Goal: Task Accomplishment & Management: Manage account settings

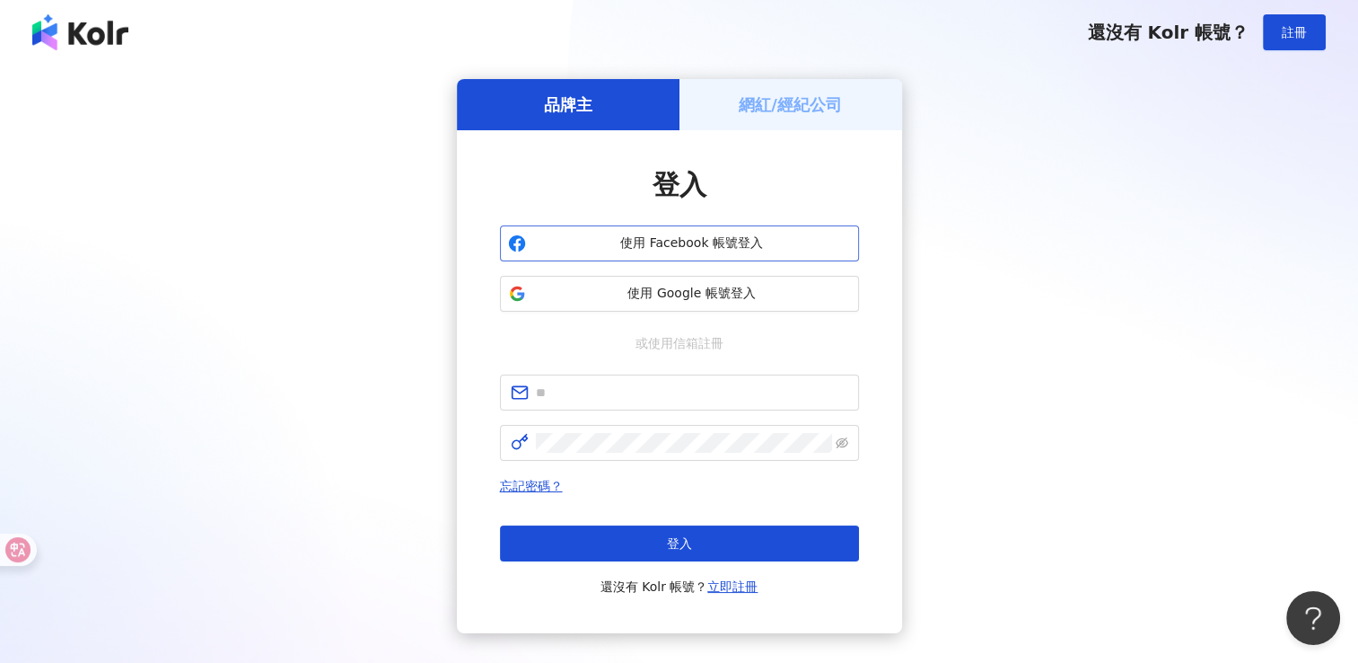
click at [698, 234] on span "使用 Facebook 帳號登入" at bounding box center [692, 243] width 318 height 18
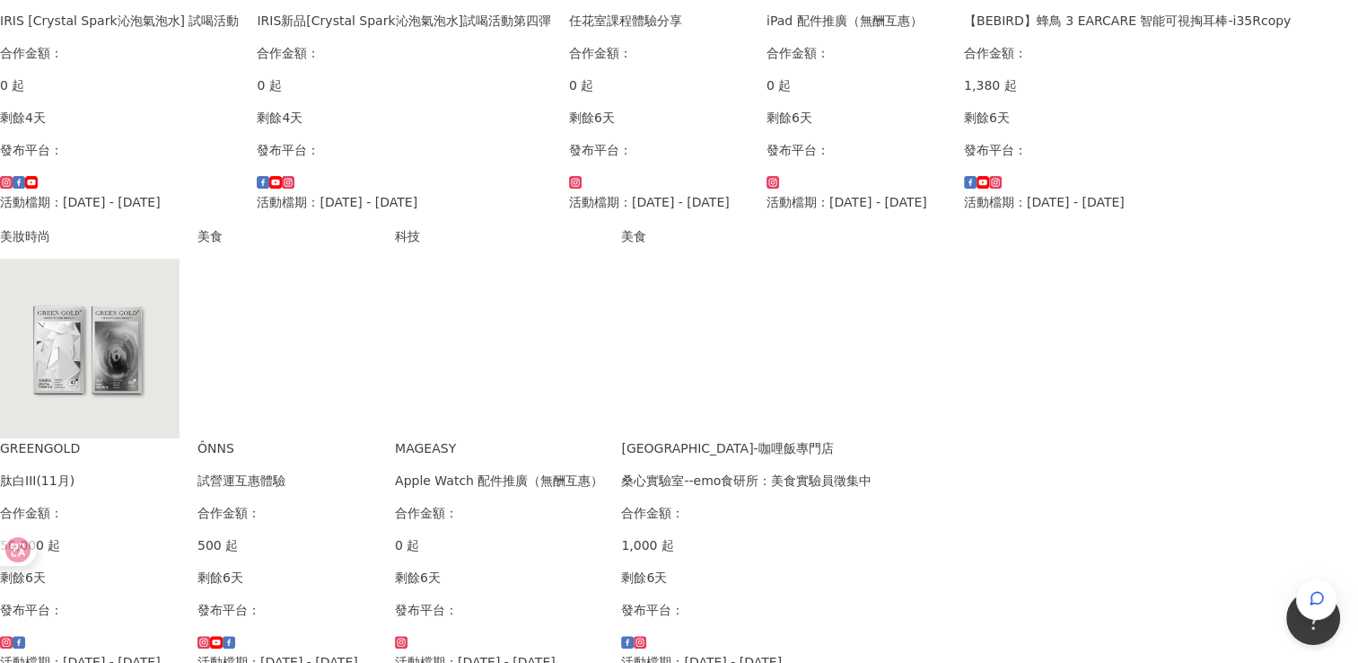
scroll to position [628, 0]
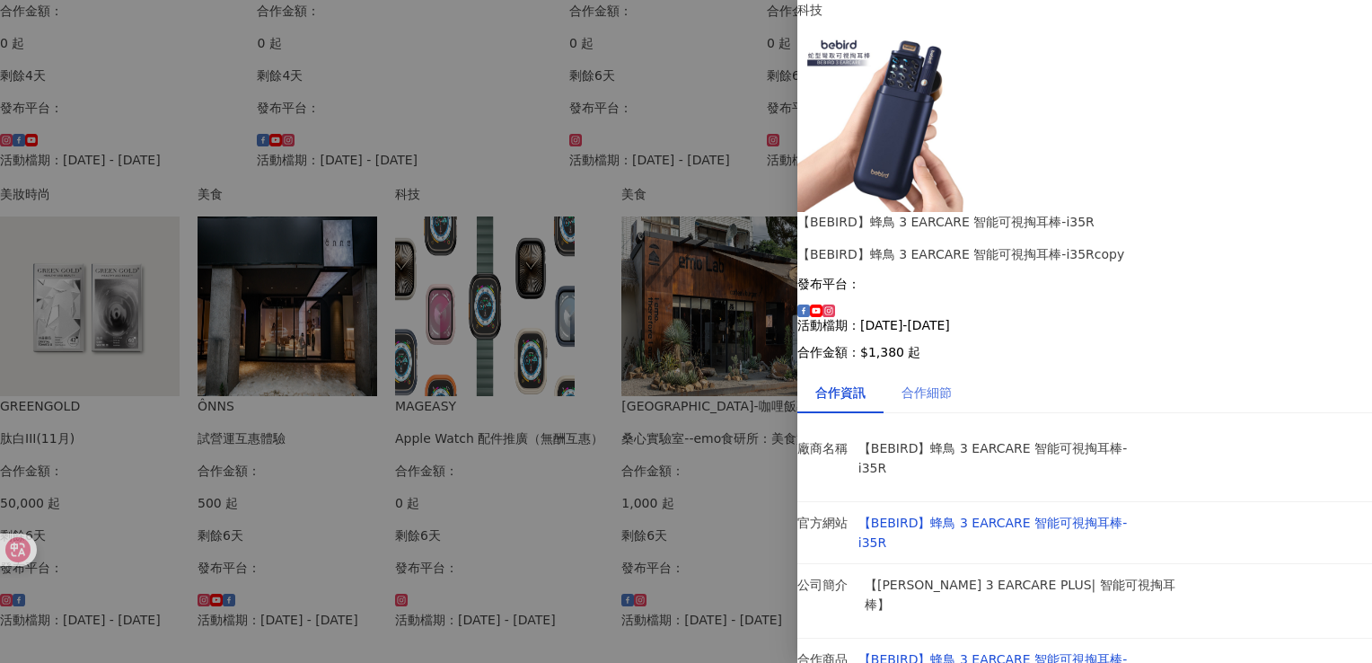
click at [928, 372] on div "合作細節" at bounding box center [926, 392] width 86 height 41
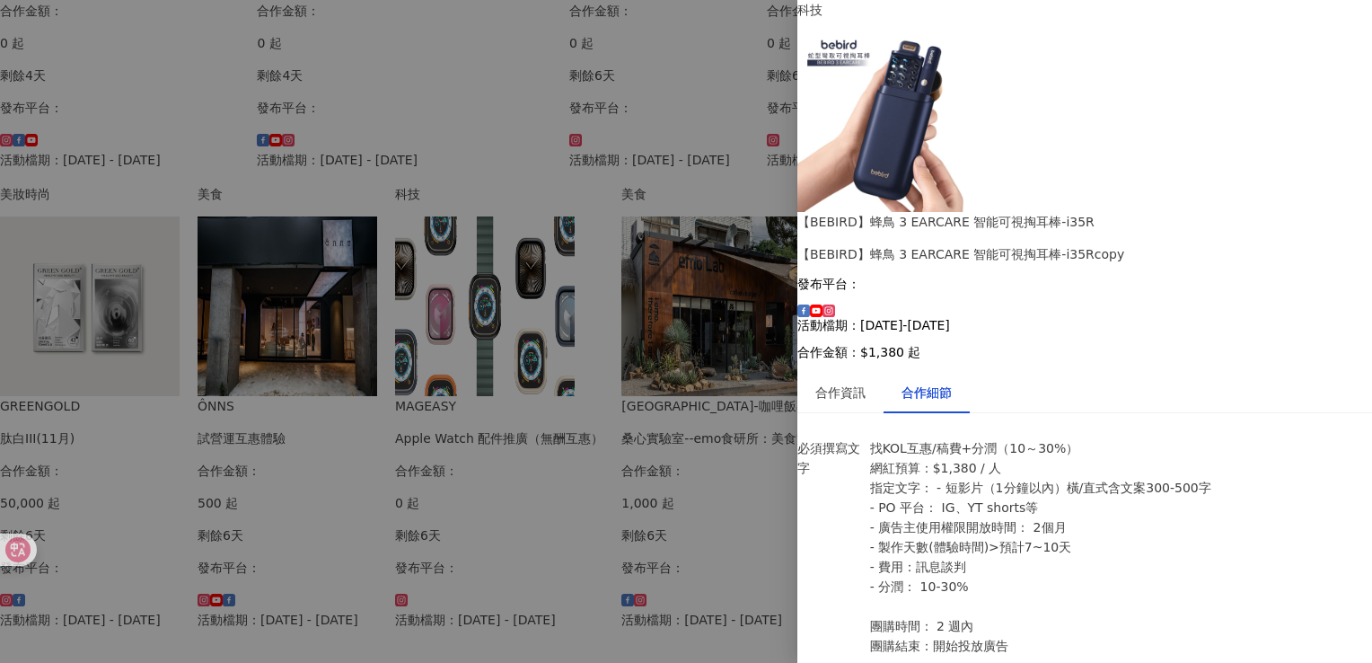
click at [699, 280] on div at bounding box center [686, 331] width 1372 height 663
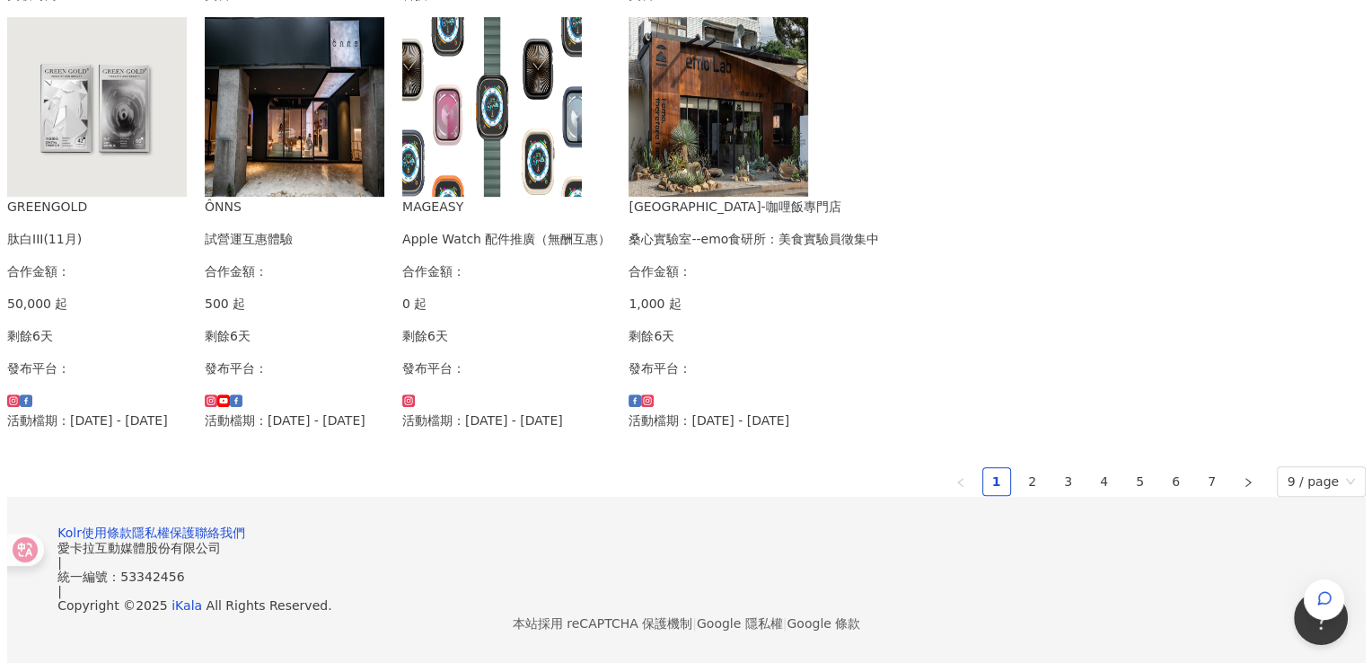
scroll to position [1077, 0]
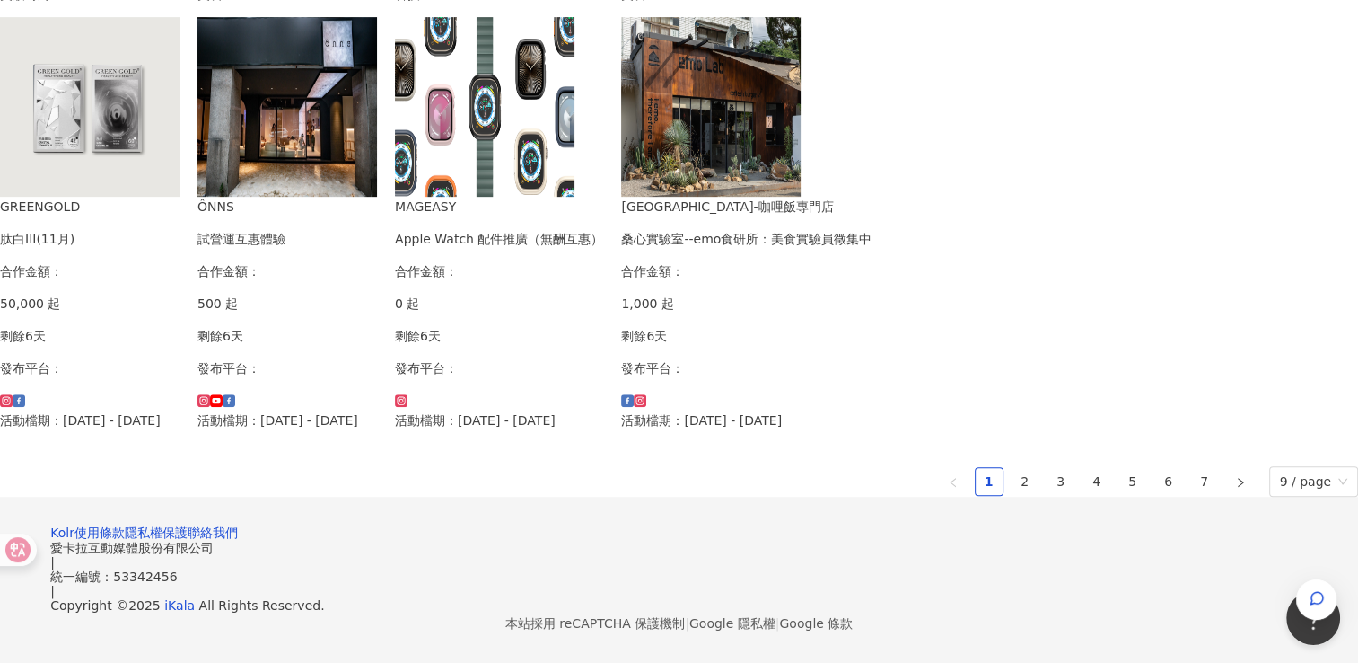
click at [377, 325] on div "ÔNNS 試營運互惠體驗 合作金額： 500 起 剩餘6天 發布平台： 活動檔期：[DATE] - [DATE]" at bounding box center [288, 313] width 180 height 233
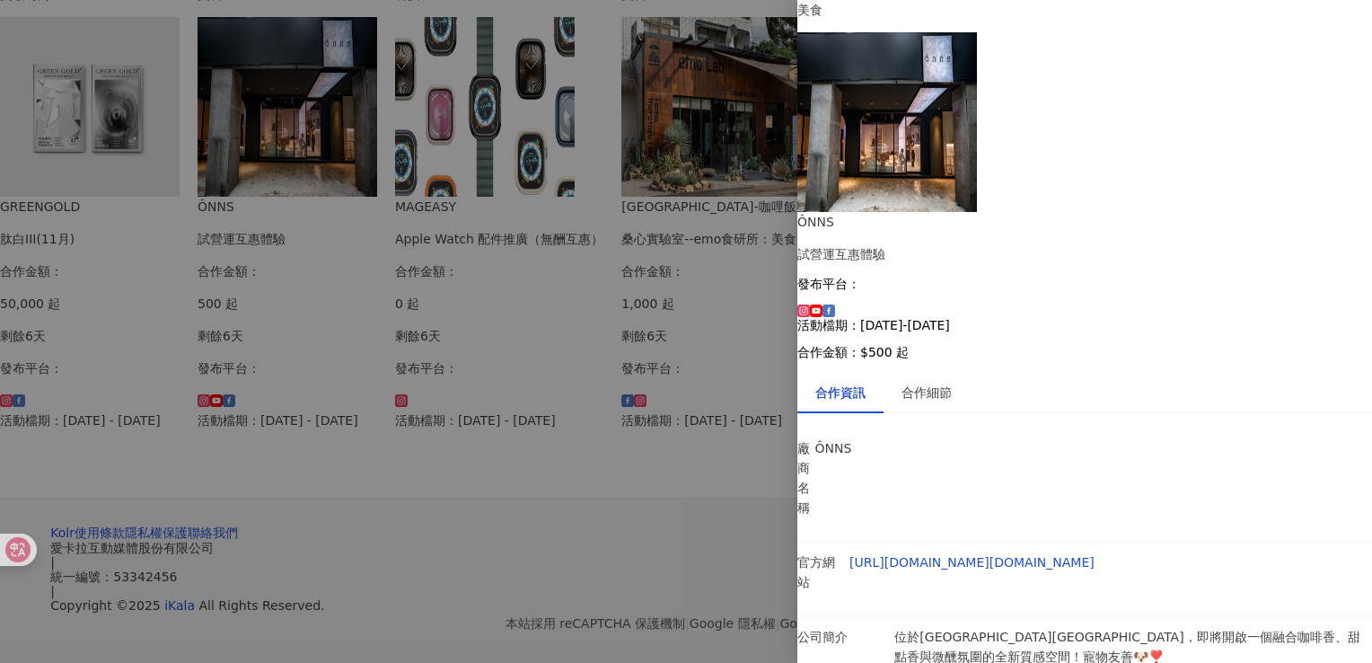
scroll to position [90, 0]
click at [638, 452] on div at bounding box center [686, 331] width 1372 height 663
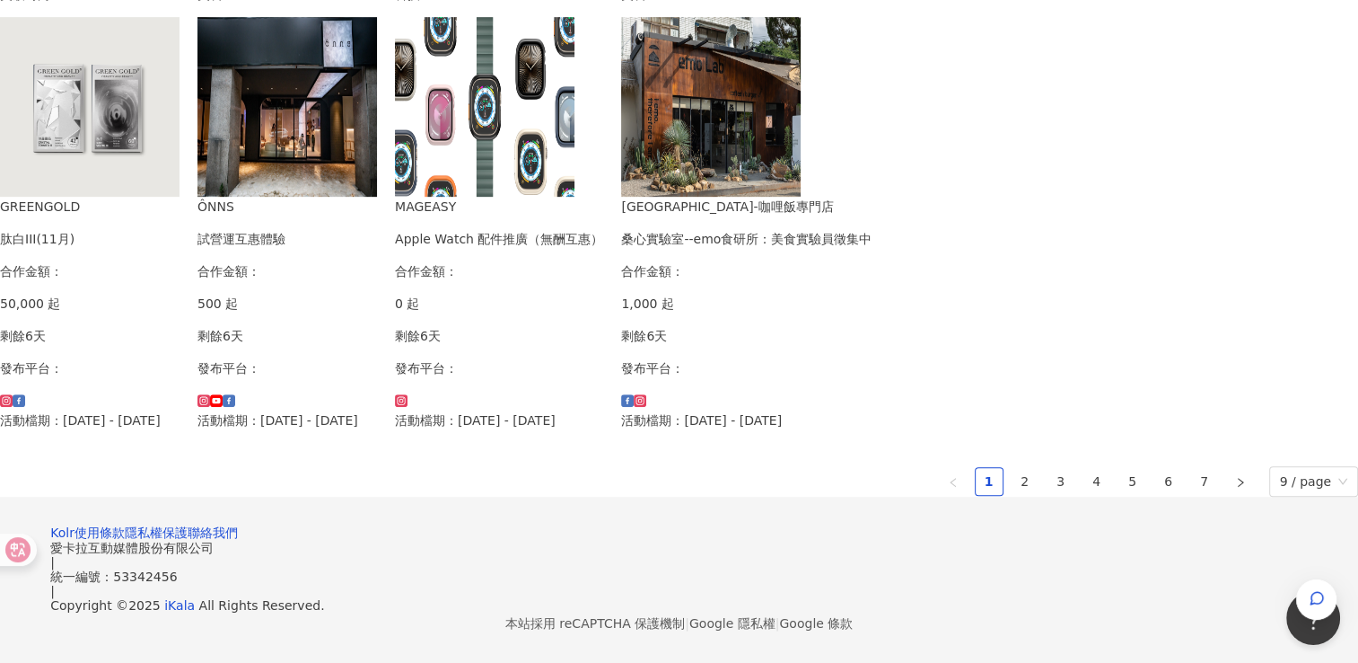
click at [872, 408] on div "[GEOGRAPHIC_DATA]-咖哩飯專門店 桑心實驗室--emo食研所：美食實驗員徵集中 合作金額： 1,000 起 剩餘6天 發布平台： 活動檔期：[…" at bounding box center [746, 313] width 250 height 233
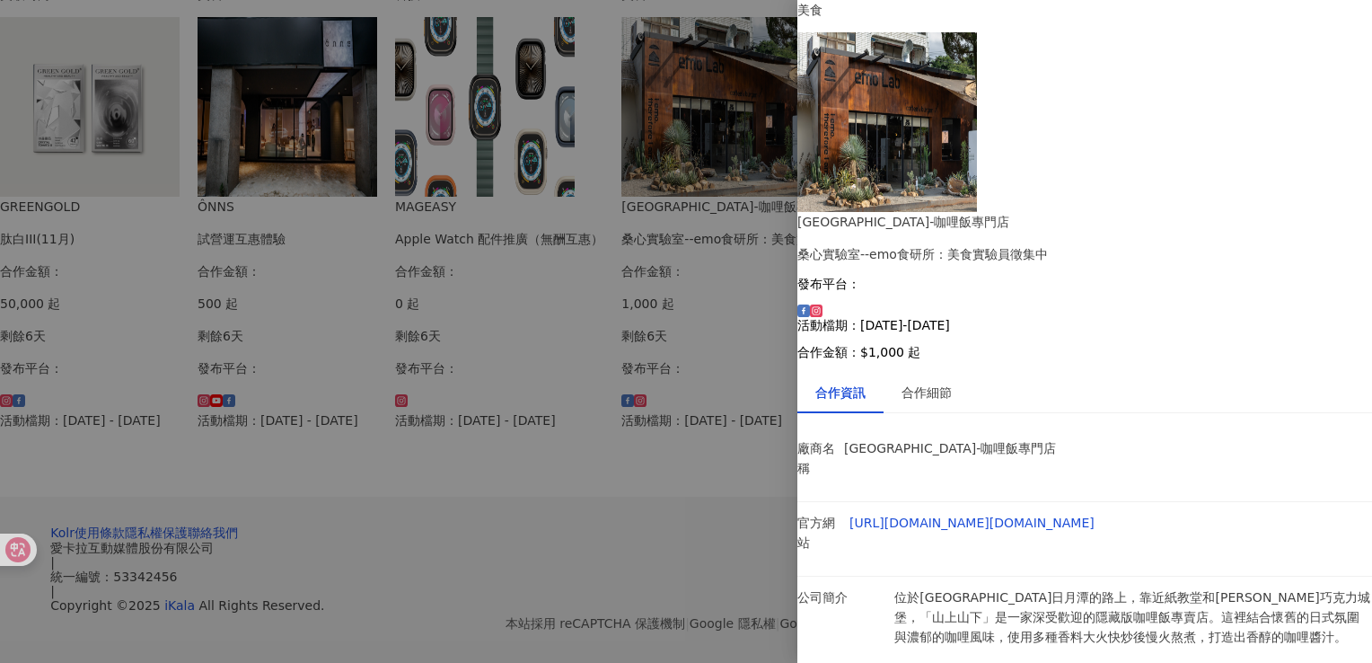
scroll to position [92, 0]
click at [970, 372] on div "合作細節" at bounding box center [926, 392] width 86 height 41
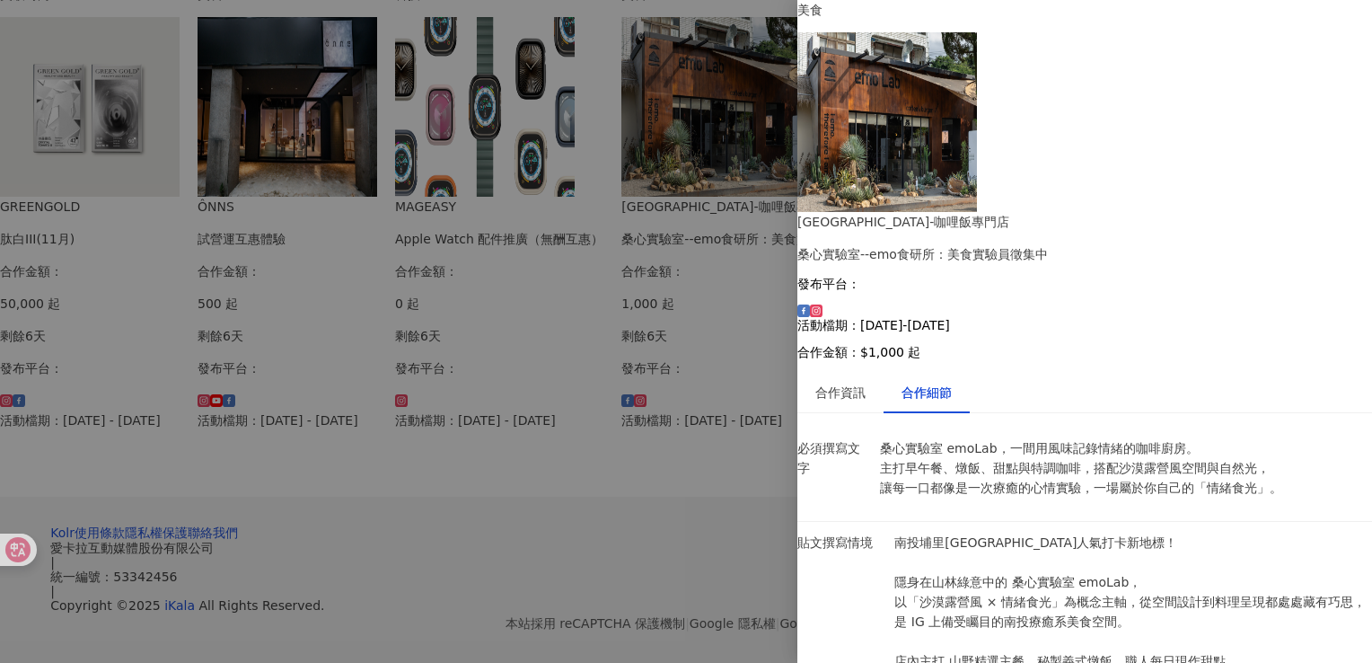
click at [654, 347] on div at bounding box center [686, 331] width 1372 height 663
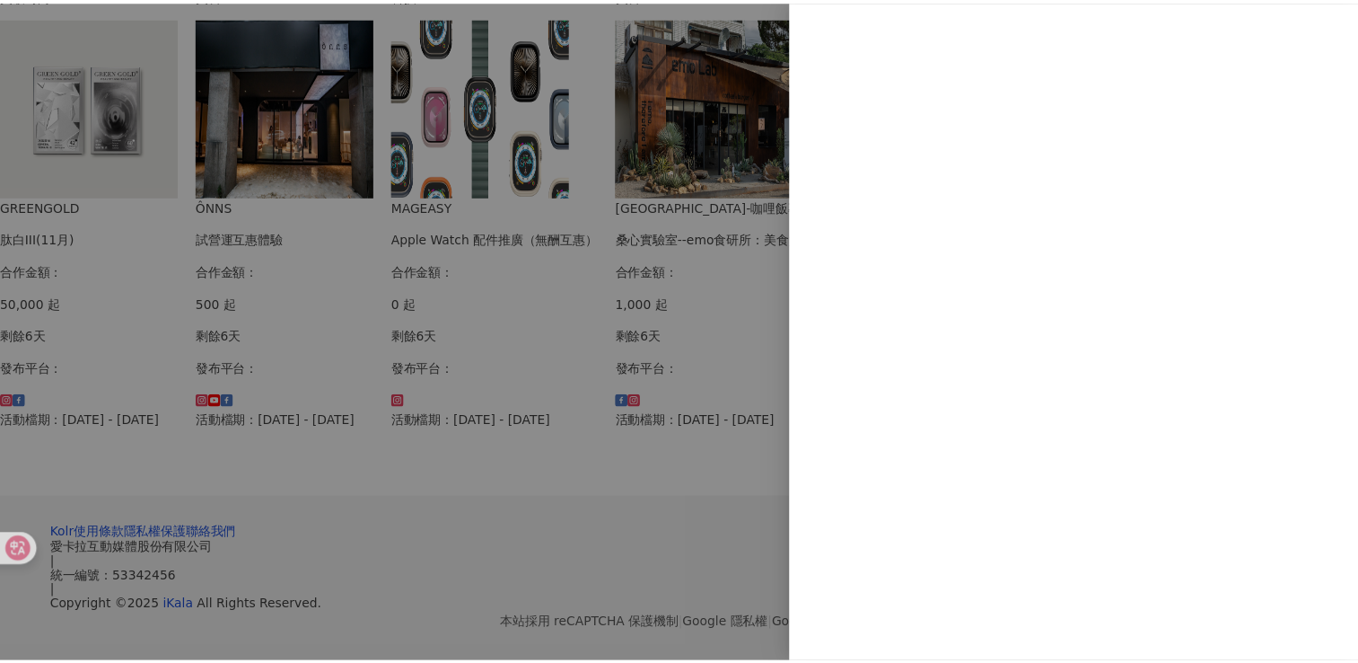
scroll to position [0, 0]
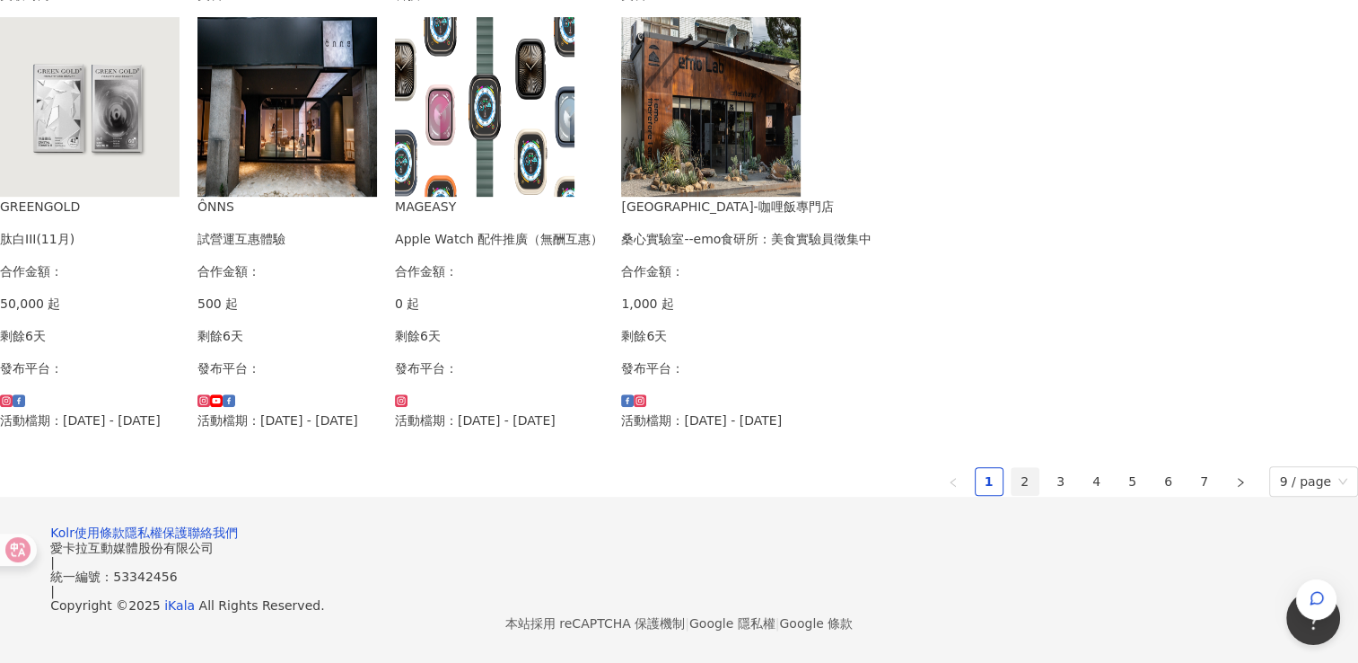
click at [1012, 495] on link "2" at bounding box center [1025, 481] width 27 height 27
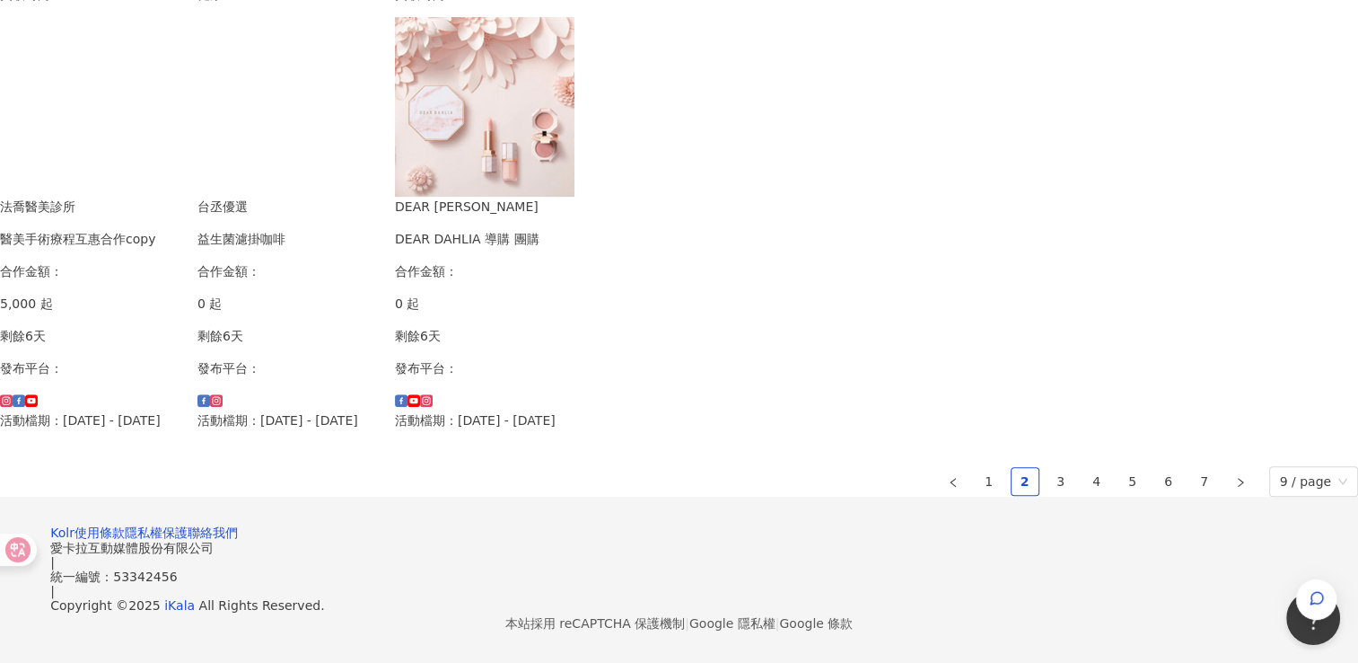
scroll to position [1187, 0]
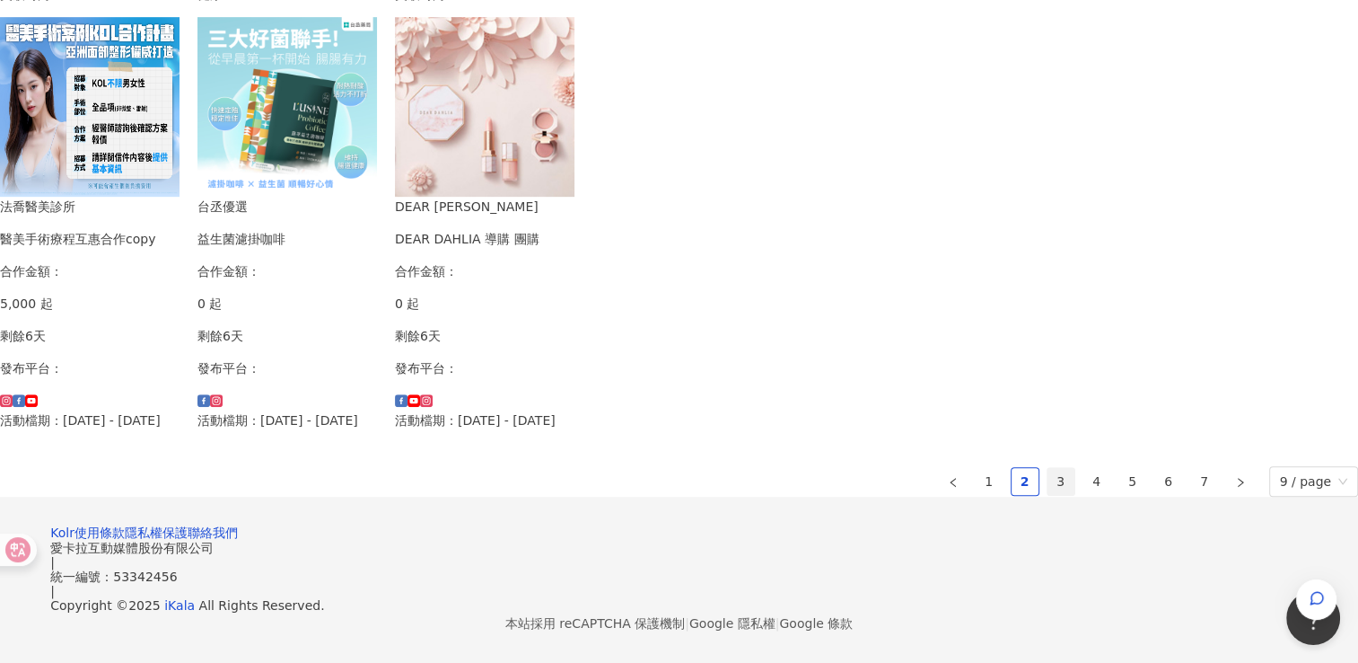
click at [1048, 468] on link "3" at bounding box center [1061, 481] width 27 height 27
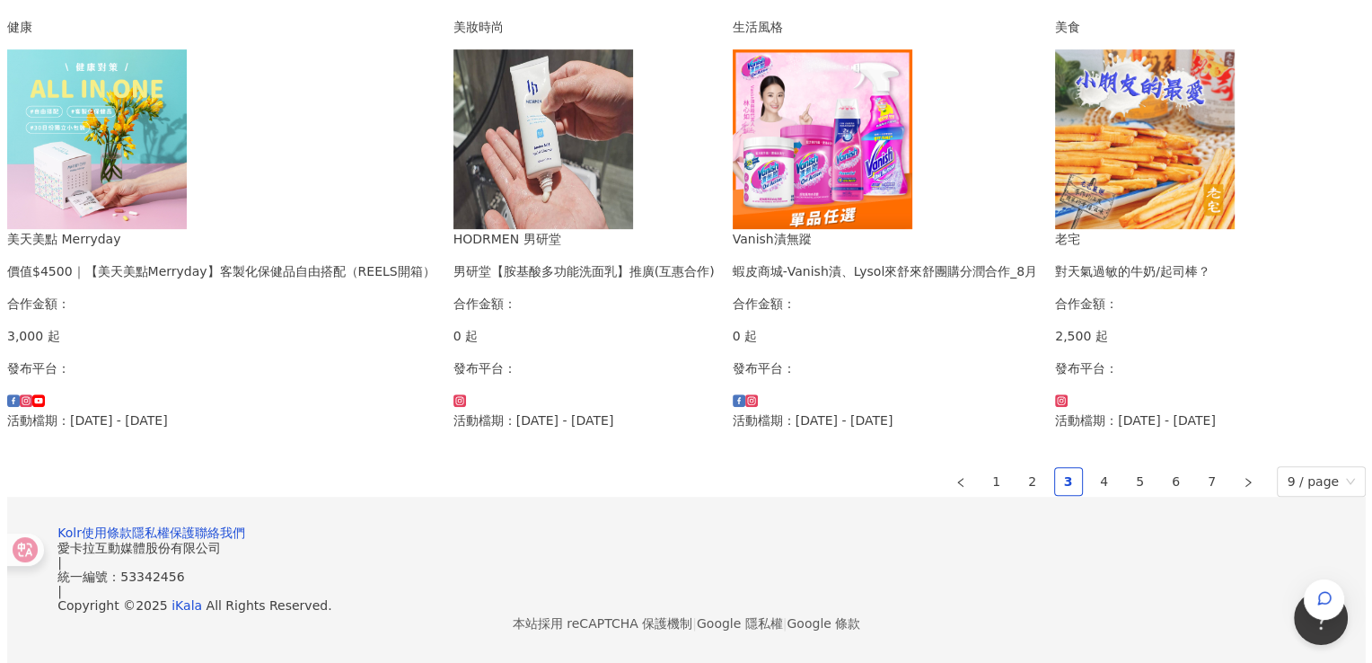
scroll to position [941, 0]
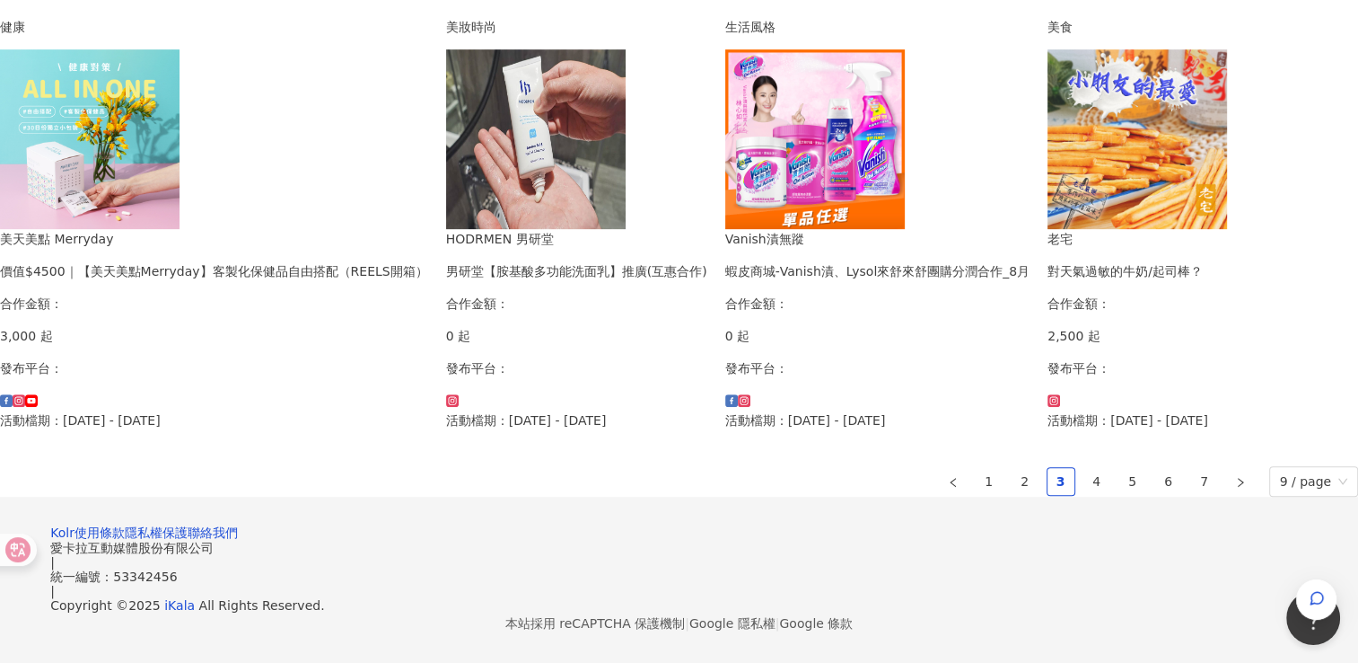
click at [1049, 229] on img at bounding box center [1138, 139] width 180 height 180
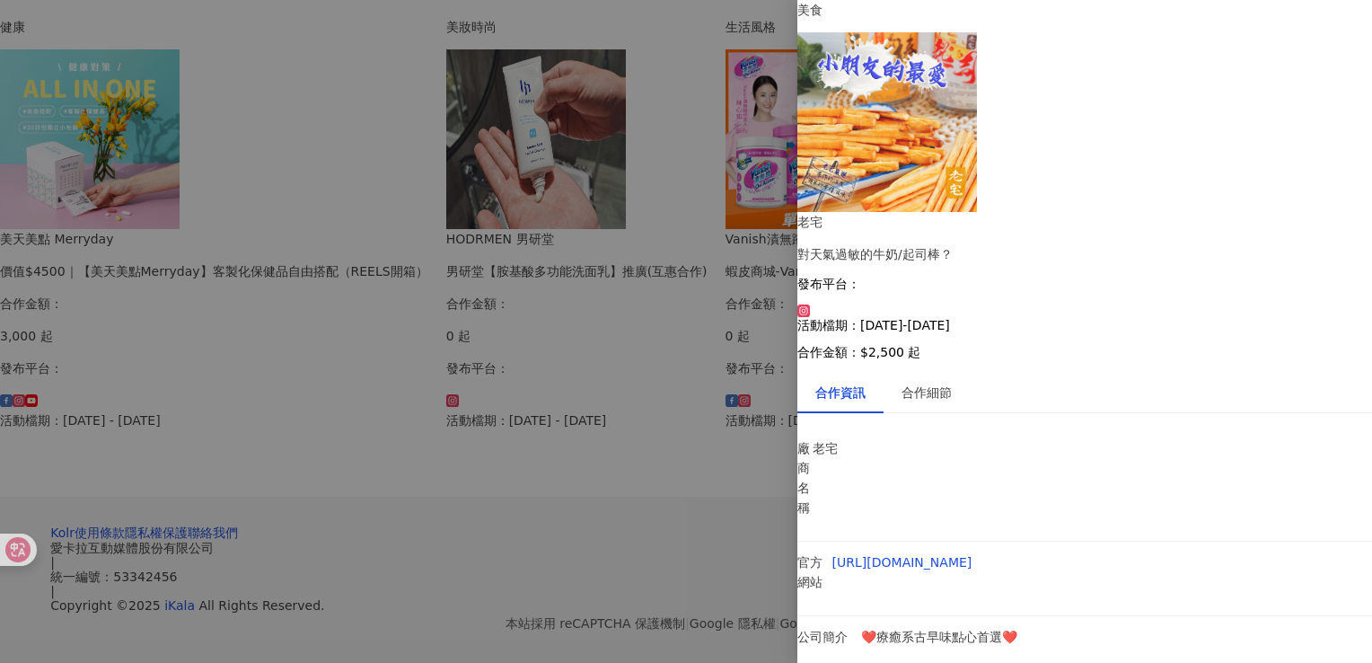
scroll to position [162, 0]
click at [930, 382] on div "合作細節" at bounding box center [926, 392] width 50 height 20
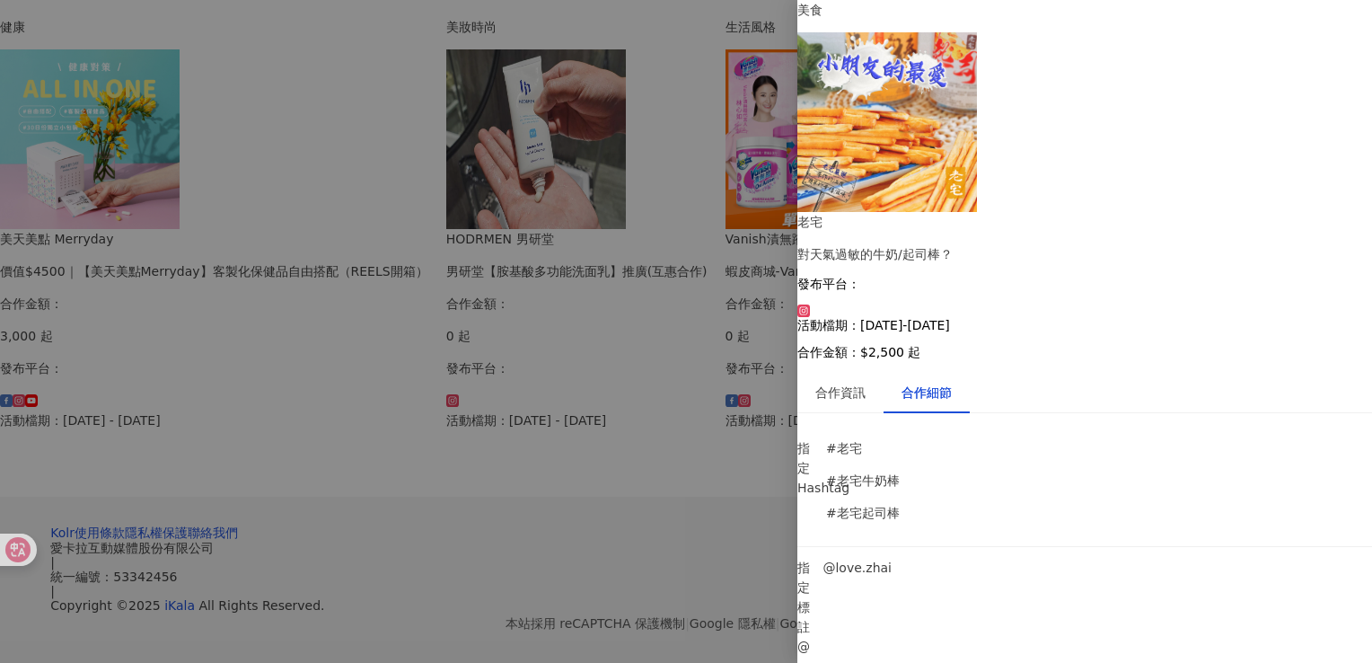
scroll to position [0, 0]
click at [883, 372] on div "合作資訊" at bounding box center [840, 392] width 86 height 41
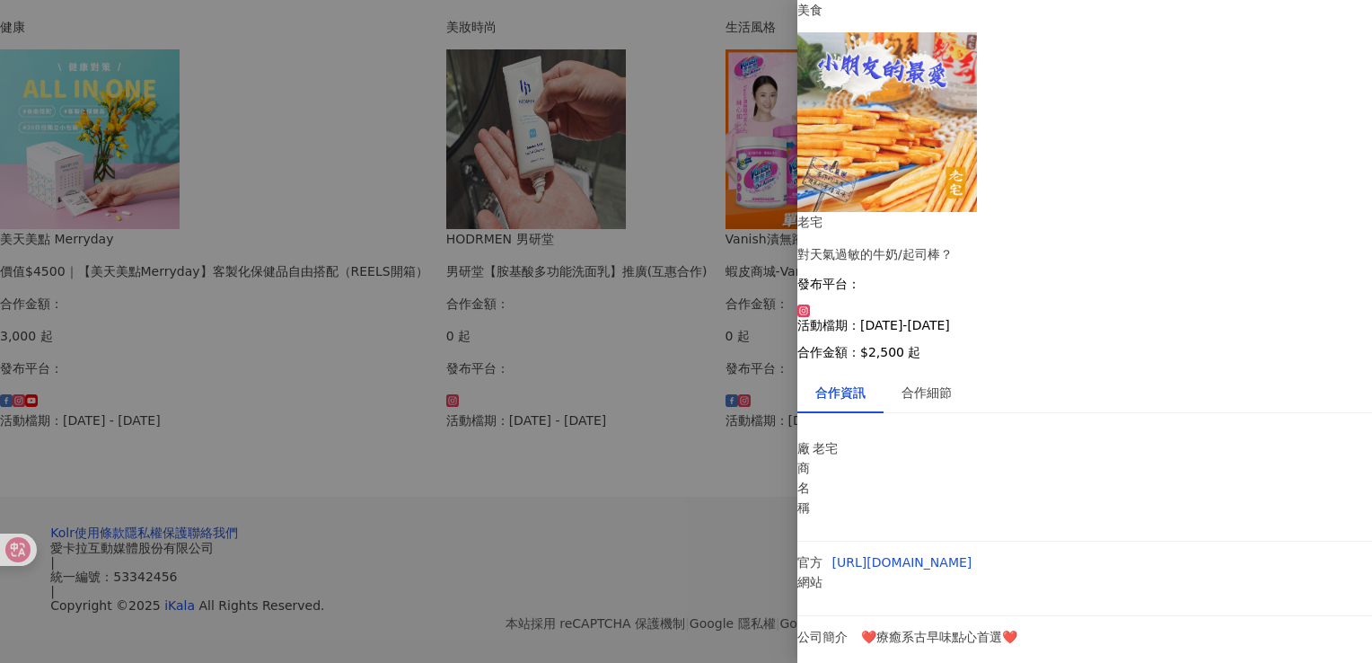
scroll to position [162, 0]
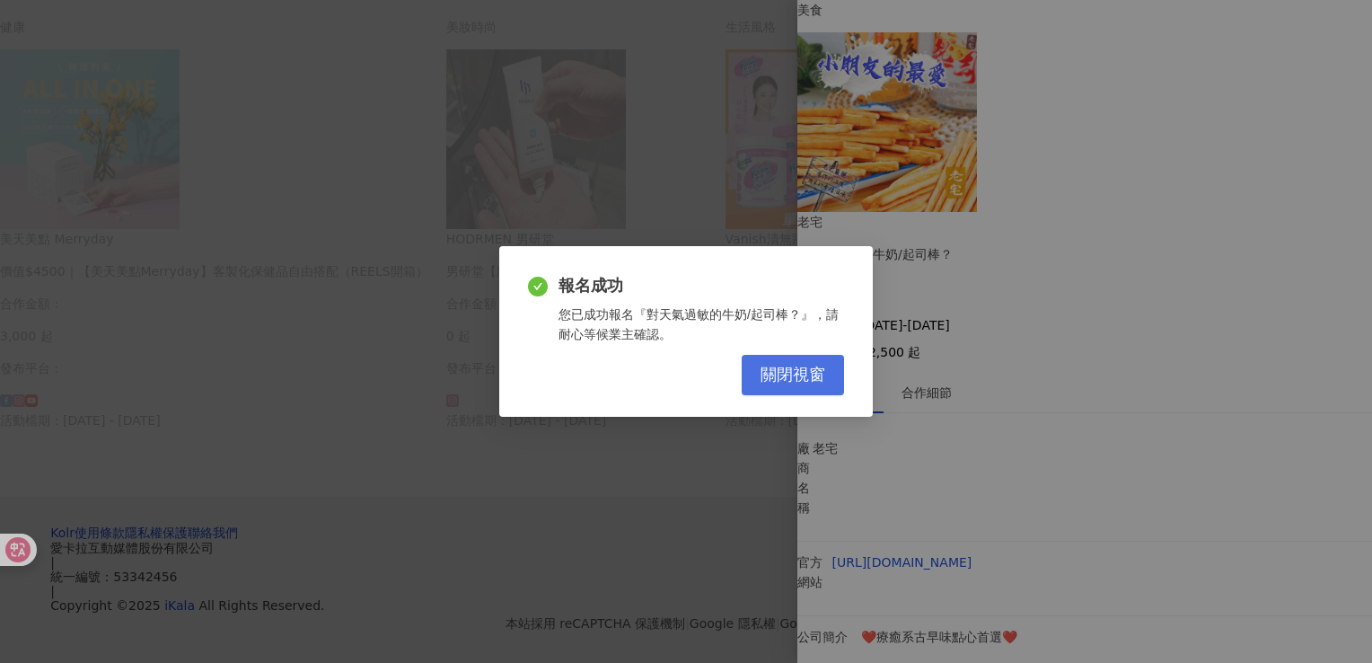
click at [808, 382] on span "關閉視窗" at bounding box center [792, 375] width 65 height 20
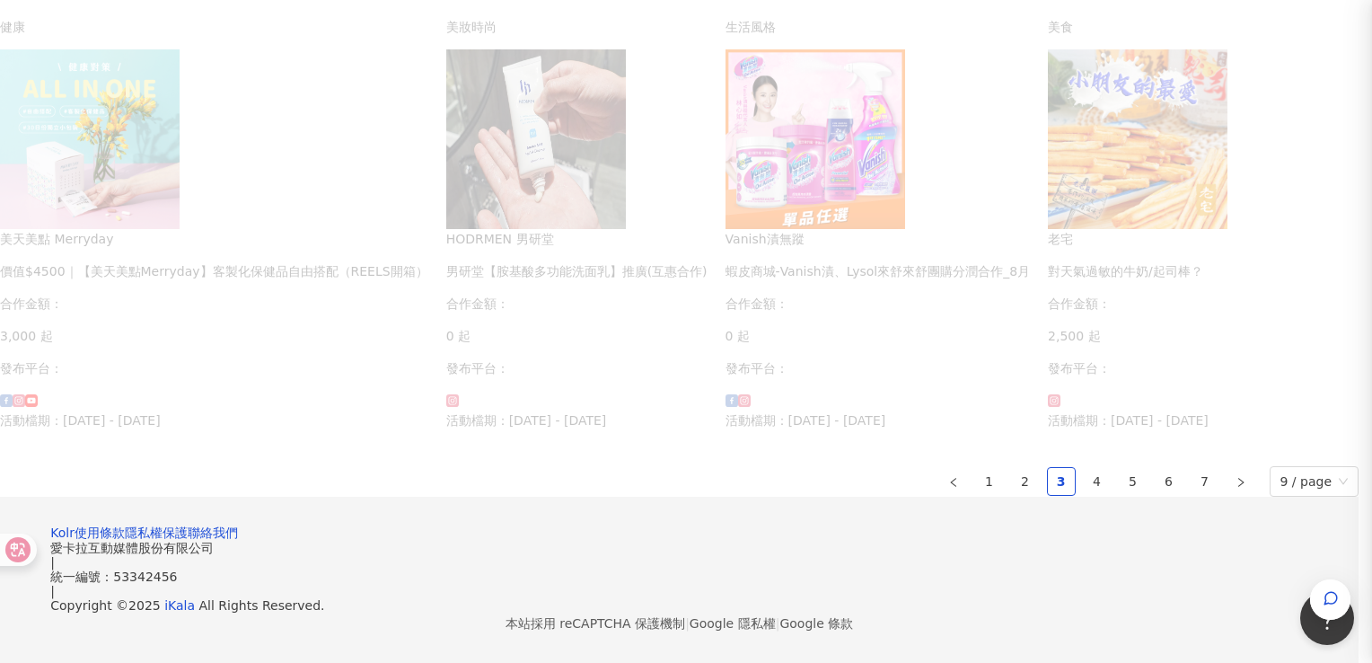
scroll to position [0, 0]
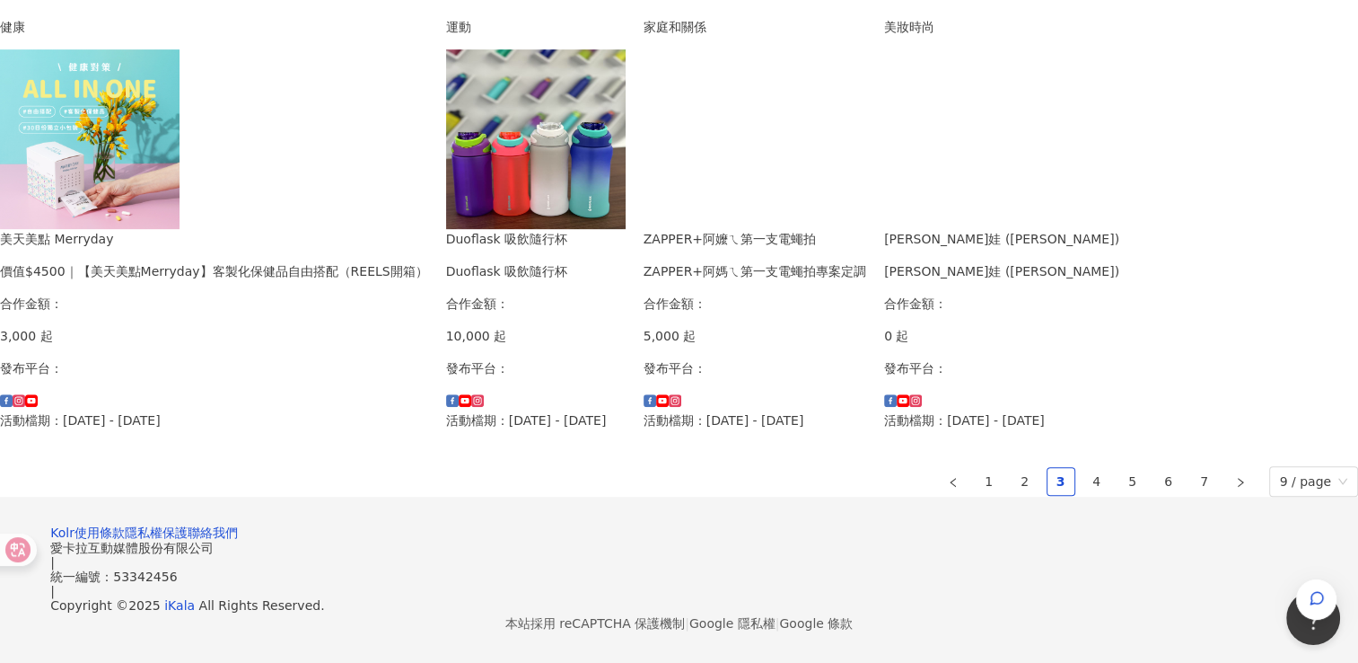
click at [446, 229] on img at bounding box center [536, 139] width 180 height 180
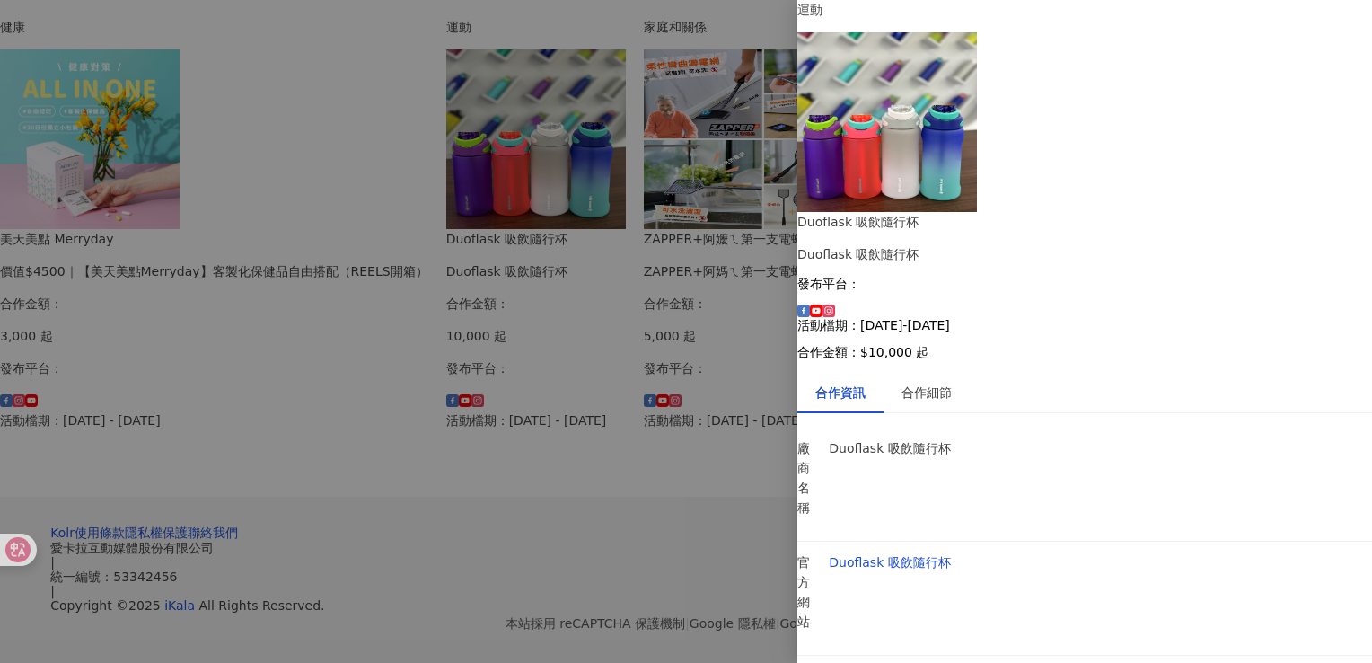
click at [1010, 372] on div "合作資訊 合作細節" at bounding box center [1084, 392] width 575 height 41
click at [988, 372] on div "合作資訊 合作細節" at bounding box center [1084, 392] width 575 height 41
click at [965, 372] on div "合作細節" at bounding box center [926, 392] width 86 height 41
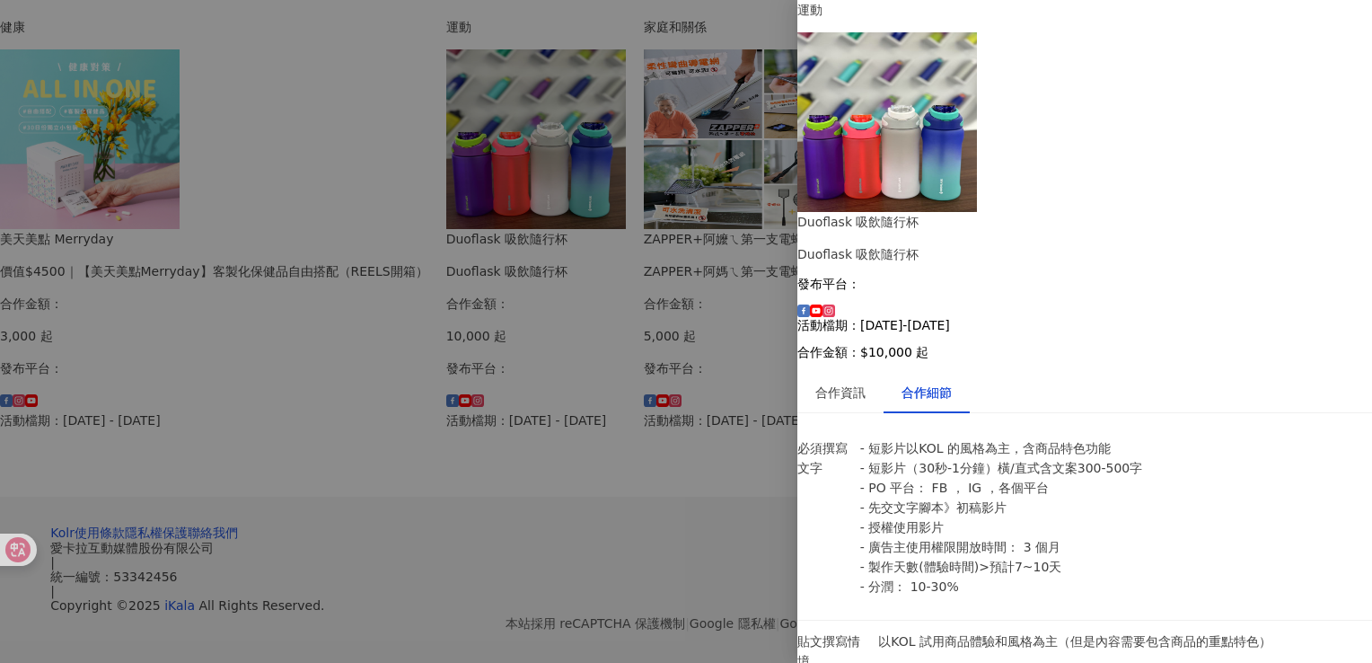
scroll to position [90, 0]
click at [626, 469] on div at bounding box center [686, 331] width 1372 height 663
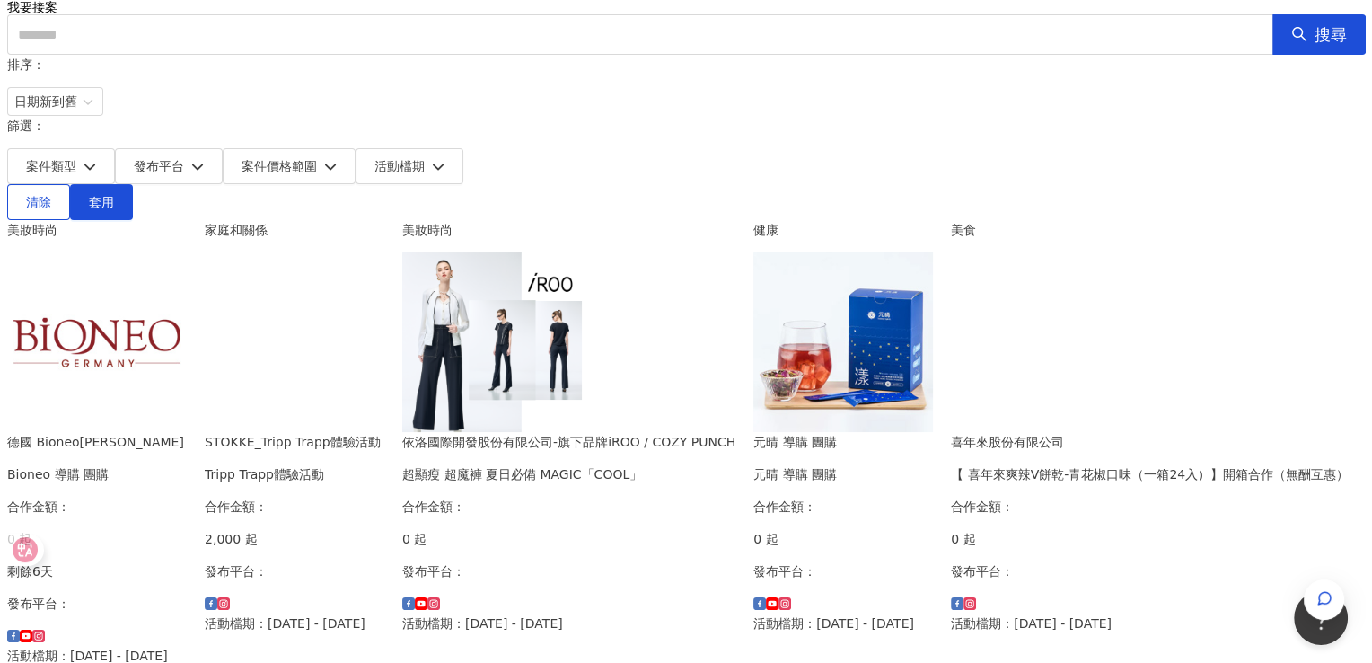
scroll to position [0, 0]
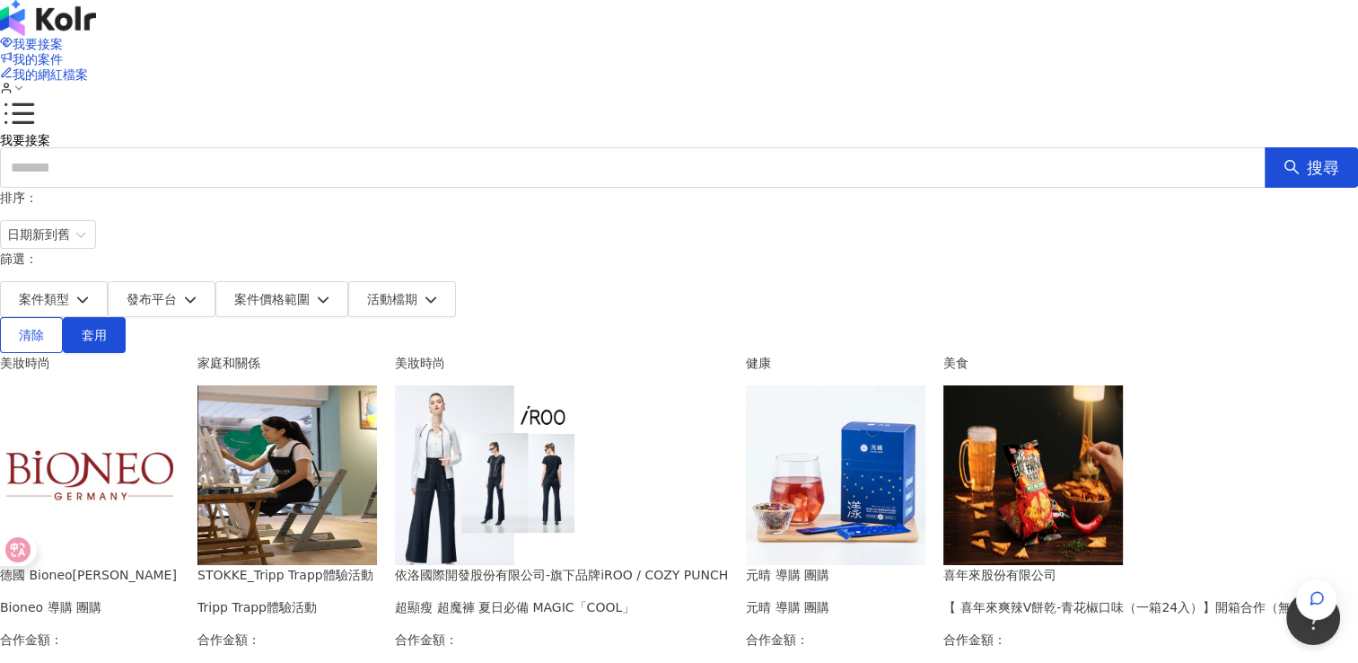
click at [377, 476] on img at bounding box center [288, 475] width 180 height 180
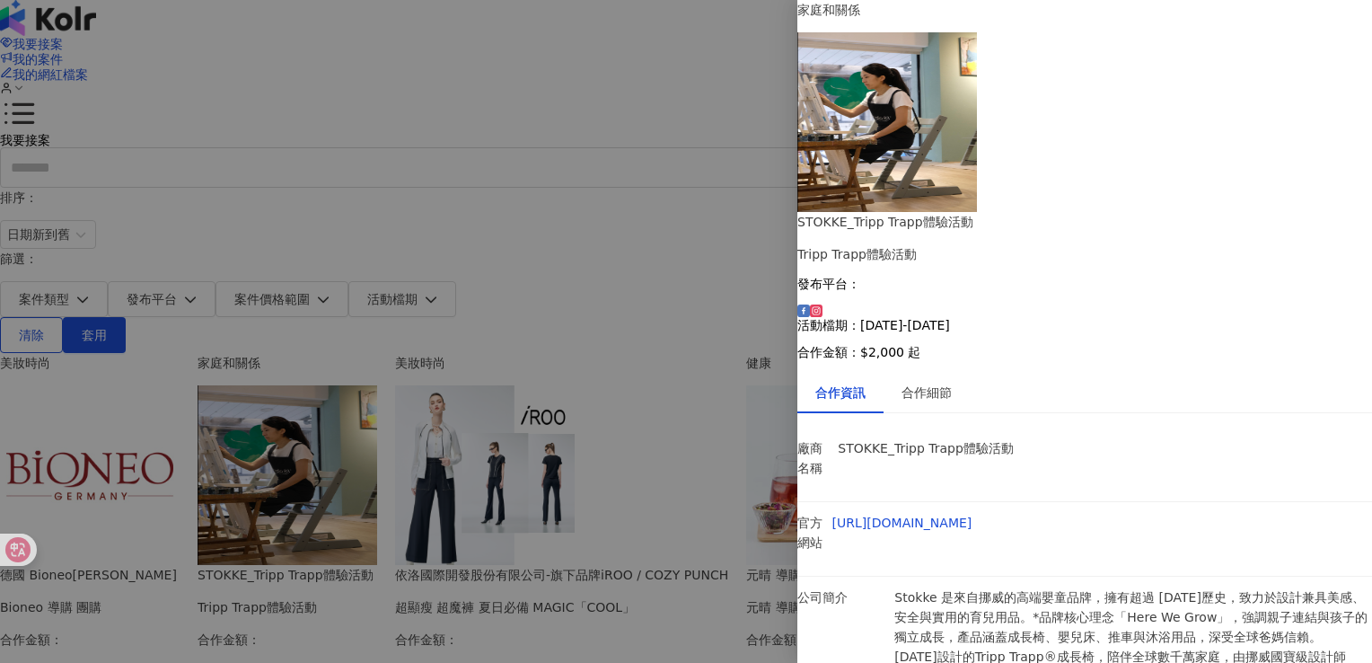
click at [695, 490] on div at bounding box center [686, 331] width 1372 height 663
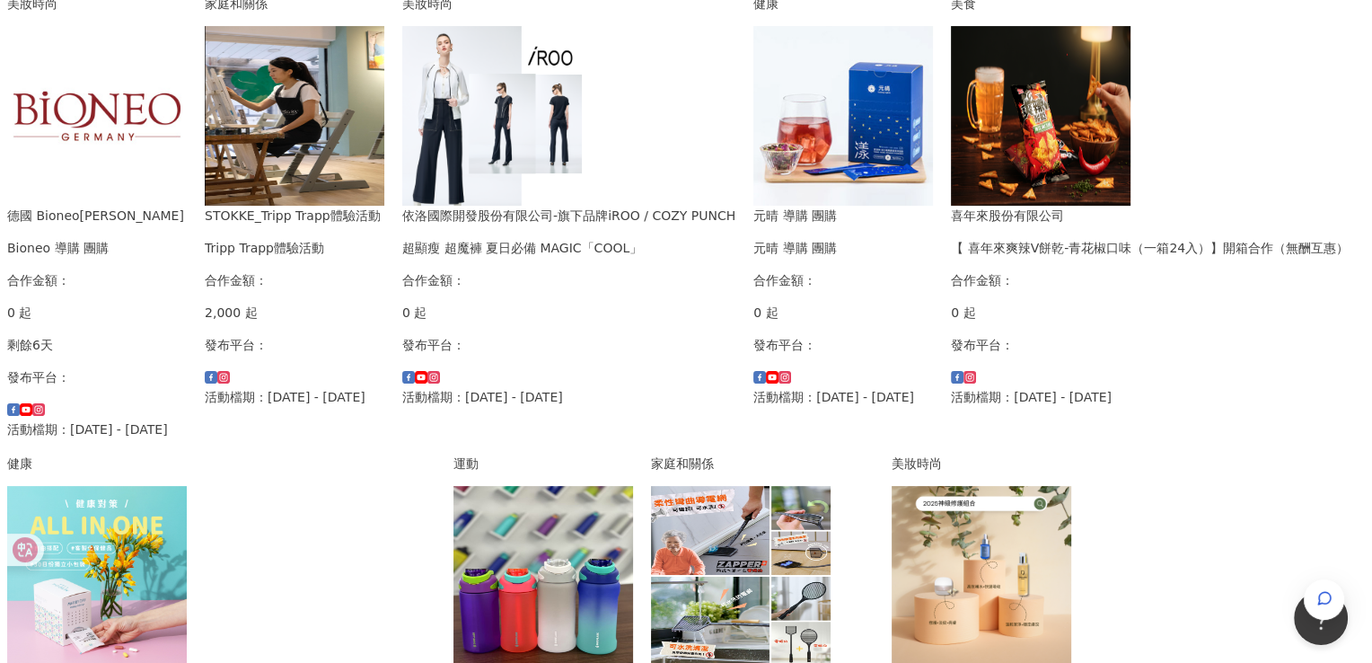
scroll to position [808, 0]
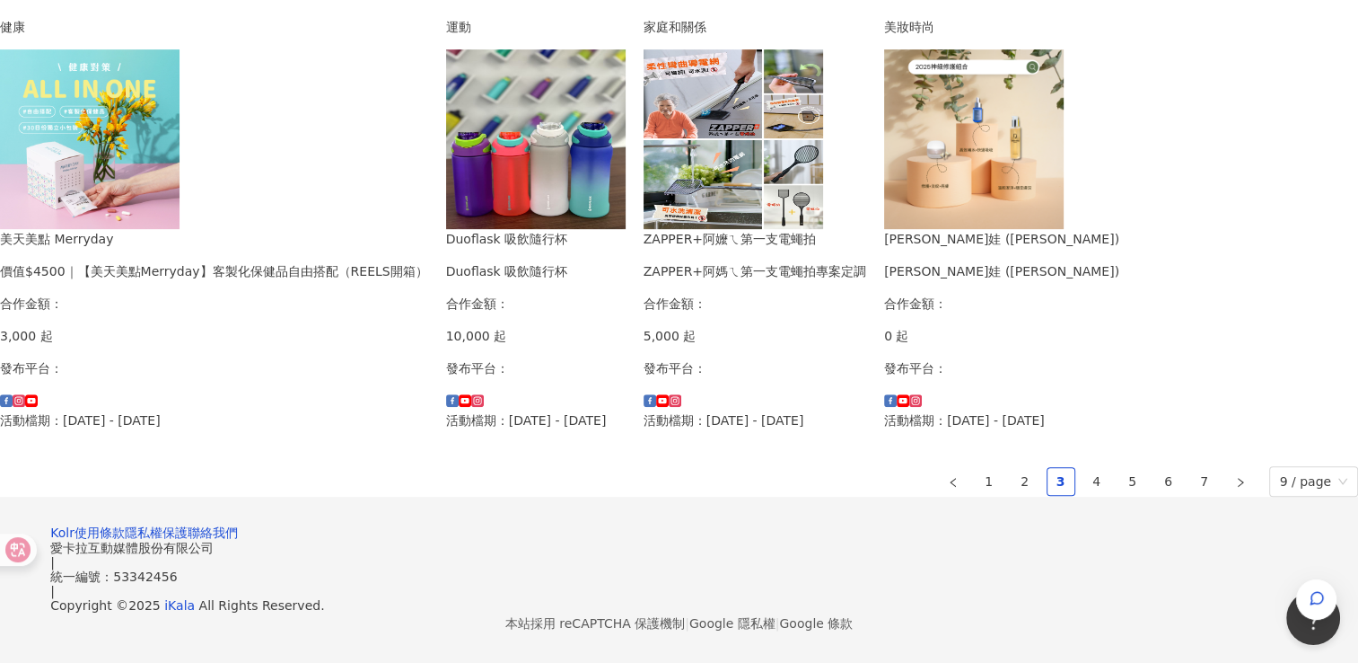
click at [467, 229] on img at bounding box center [536, 139] width 180 height 180
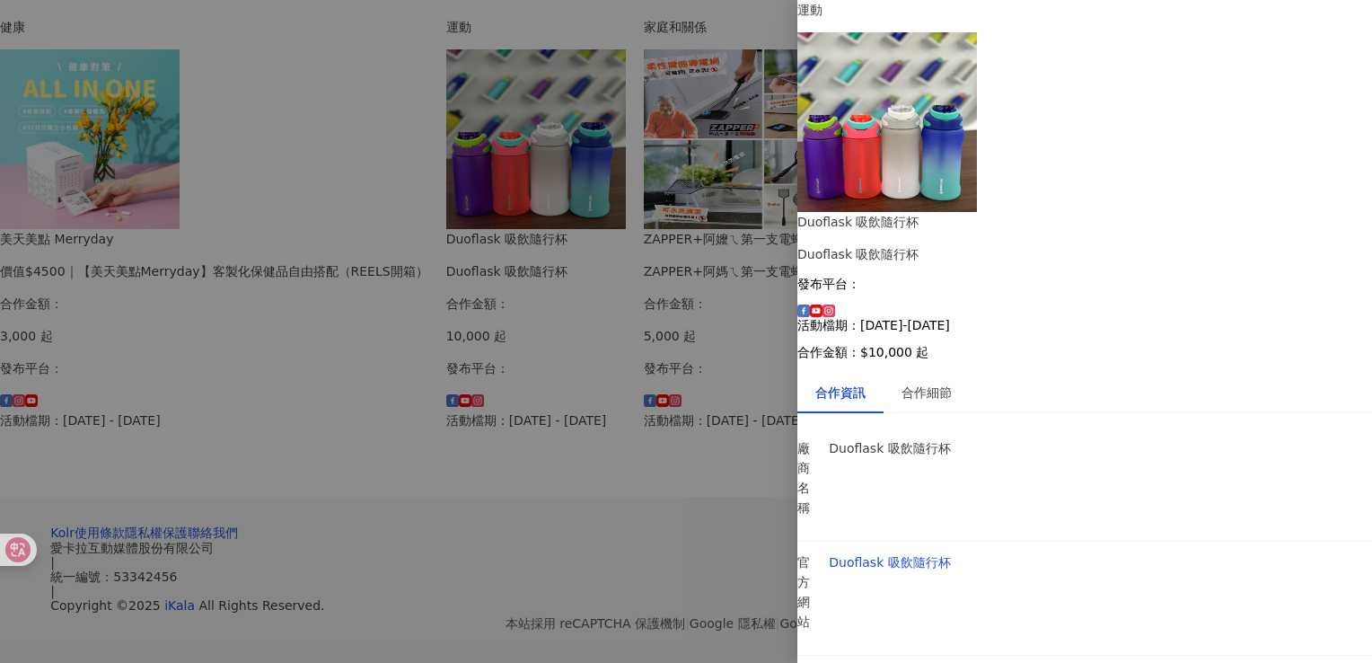
click at [977, 372] on div "合作資訊 合作細節 廠商名稱 Duoflask 吸飲隨行杯 官方網站 Duoflask 吸飲隨行杯 公司簡介 我們近期推出新品 「Duoflask 吸飲隨行杯…" at bounding box center [1084, 671] width 575 height 598
click at [969, 372] on div "合作資訊 合作細節 廠商名稱 Duoflask 吸飲隨行杯 官方網站 Duoflask 吸飲隨行杯 公司簡介 我們近期推出新品 「Duoflask 吸飲隨行杯…" at bounding box center [1084, 671] width 575 height 598
click at [948, 382] on div "合作細節" at bounding box center [926, 392] width 50 height 20
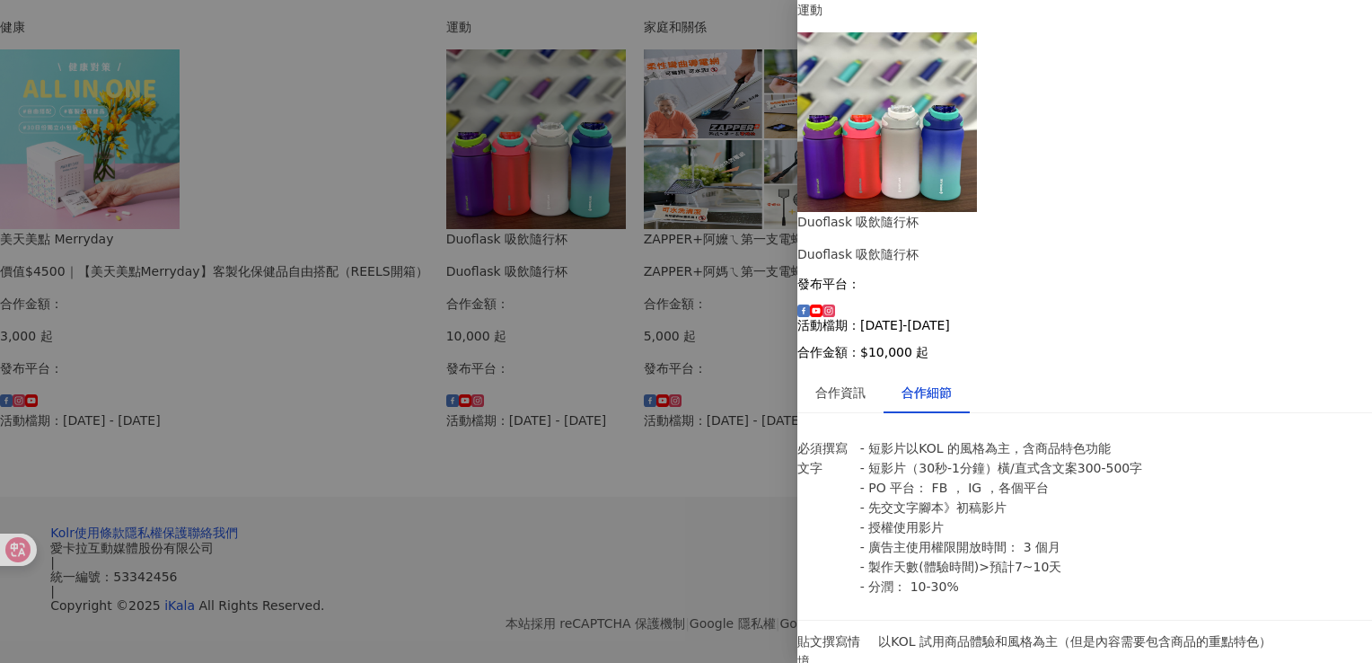
scroll to position [449, 0]
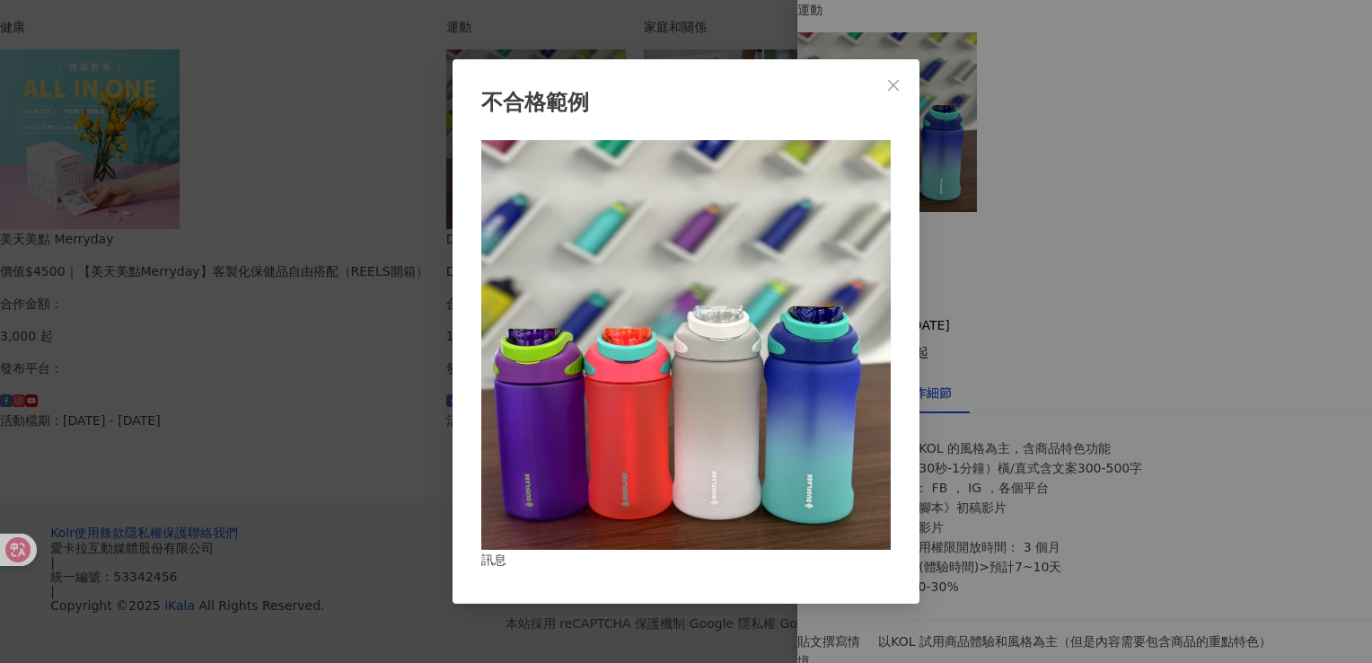
click at [978, 317] on div "不合格範例 訊息" at bounding box center [686, 331] width 1372 height 663
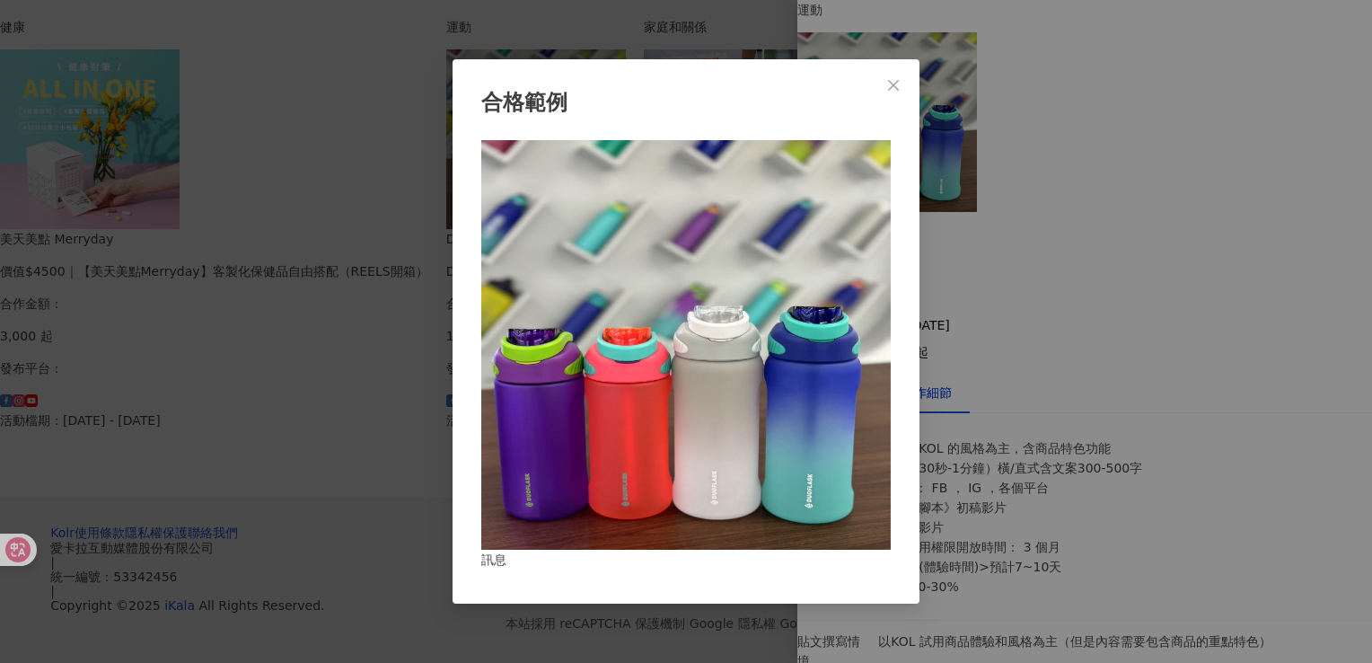
click at [963, 293] on div "合格範例 訊息" at bounding box center [686, 331] width 1372 height 663
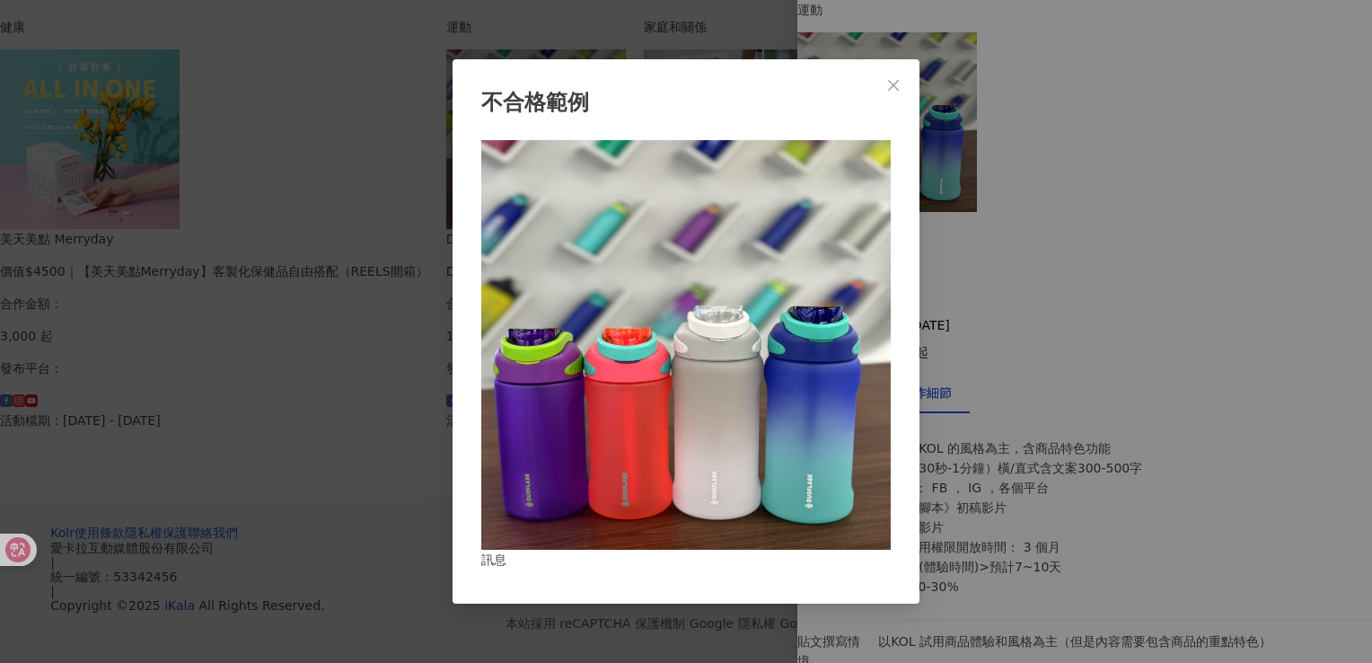
click at [1020, 246] on div "不合格範例 訊息" at bounding box center [686, 331] width 1372 height 663
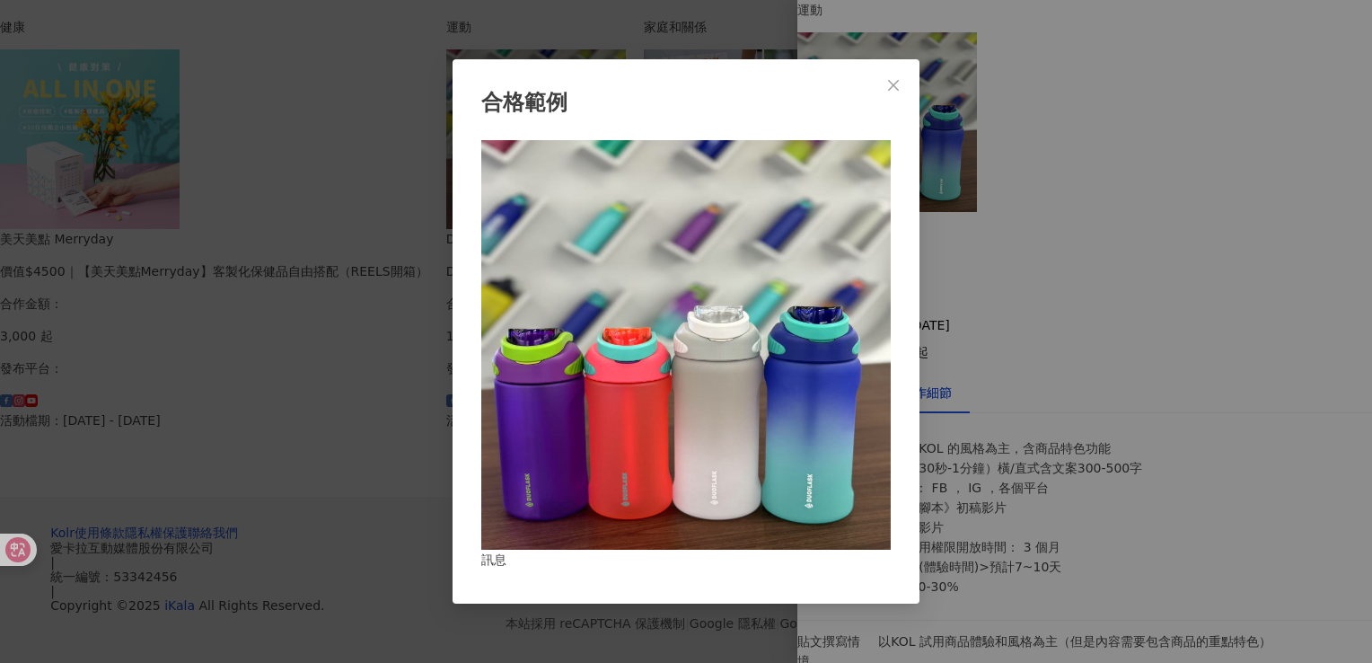
click at [961, 233] on div "合格範例 訊息" at bounding box center [686, 331] width 1372 height 663
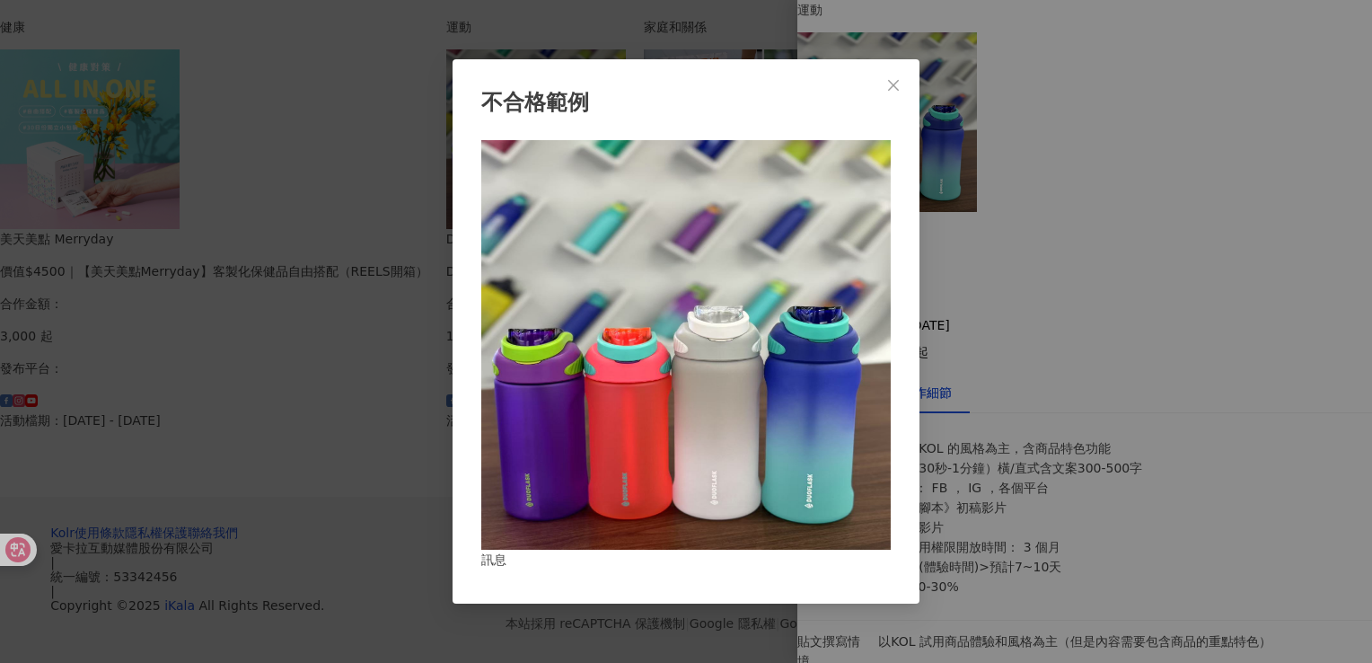
click at [1016, 280] on div "不合格範例 訊息" at bounding box center [686, 331] width 1372 height 663
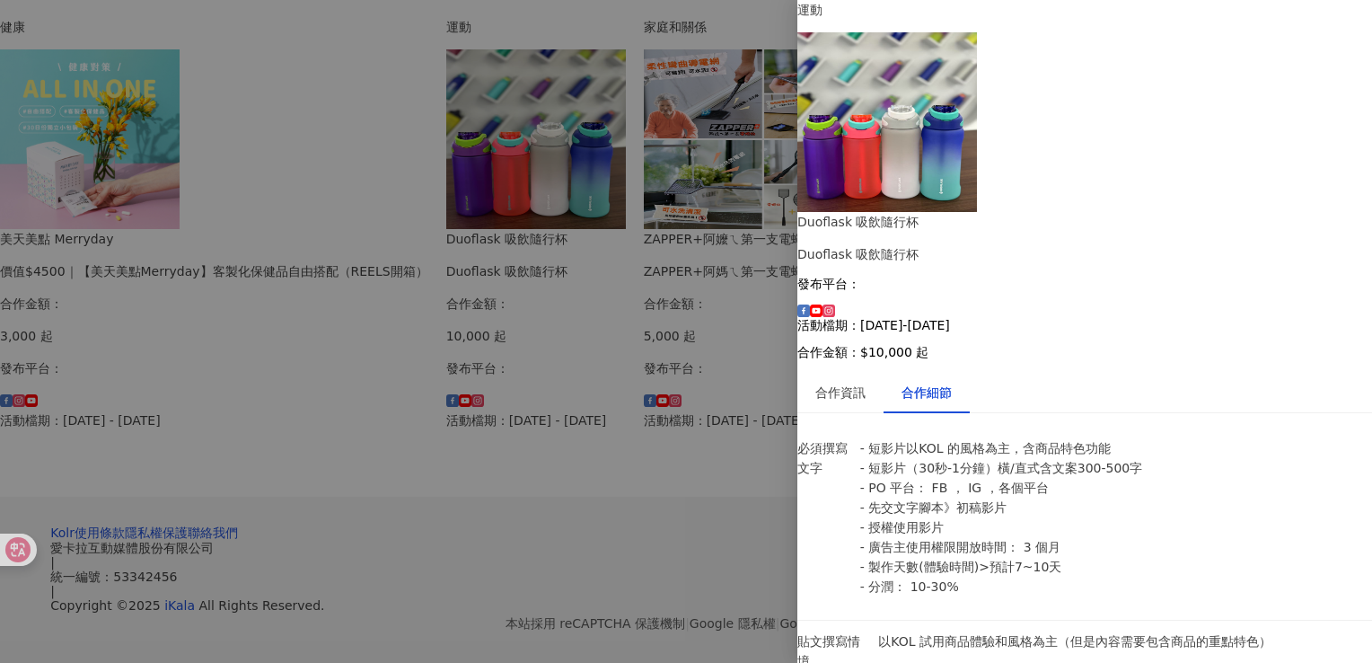
click at [729, 358] on div at bounding box center [686, 331] width 1372 height 663
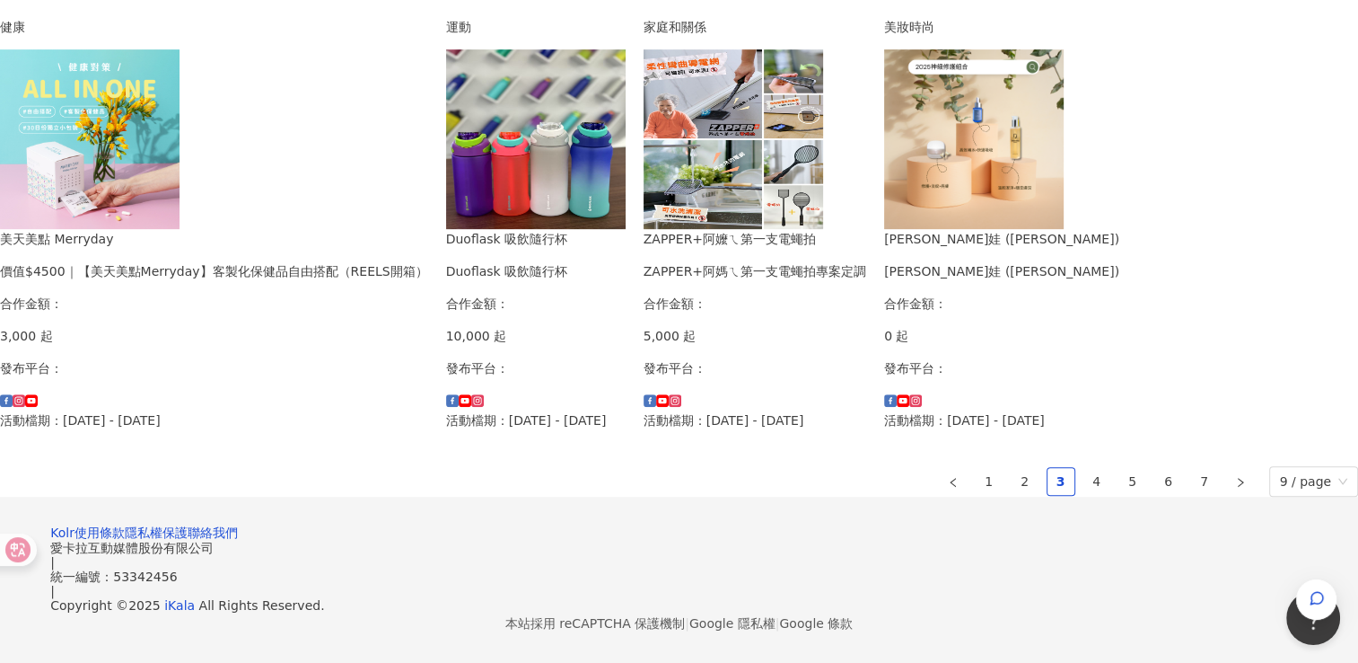
scroll to position [1167, 0]
click at [1084, 468] on link "4" at bounding box center [1097, 481] width 27 height 27
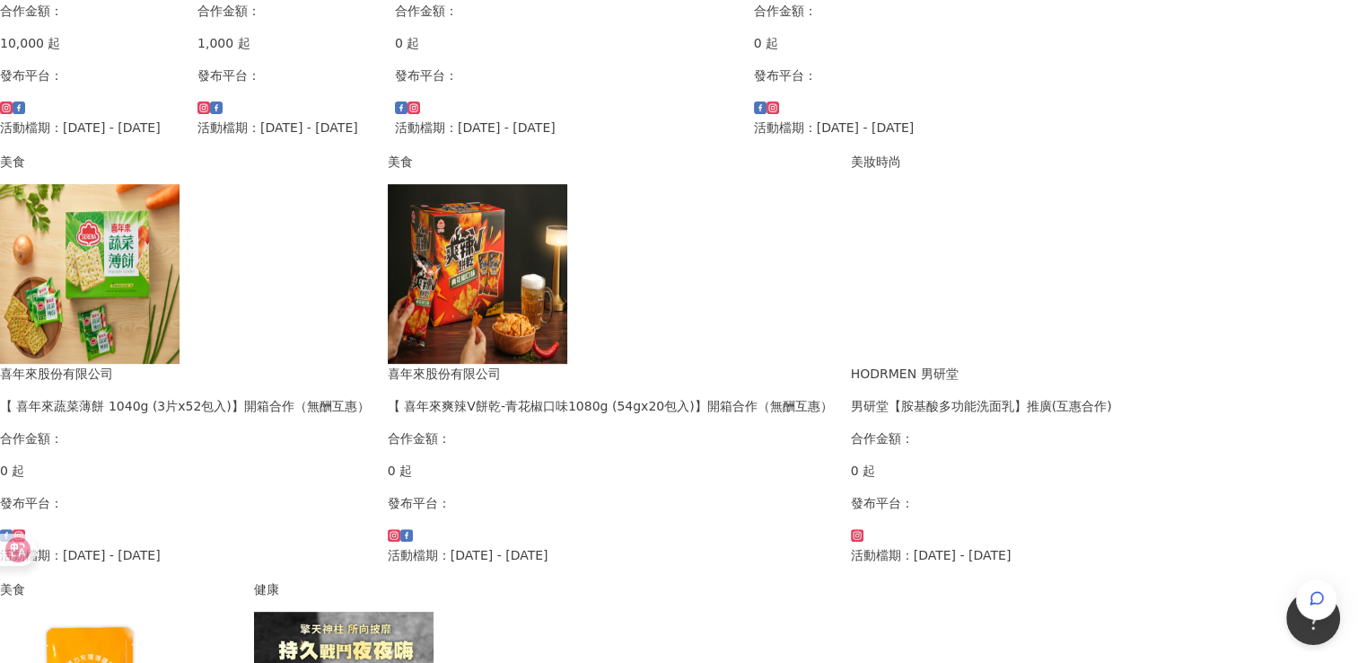
scroll to position [1077, 0]
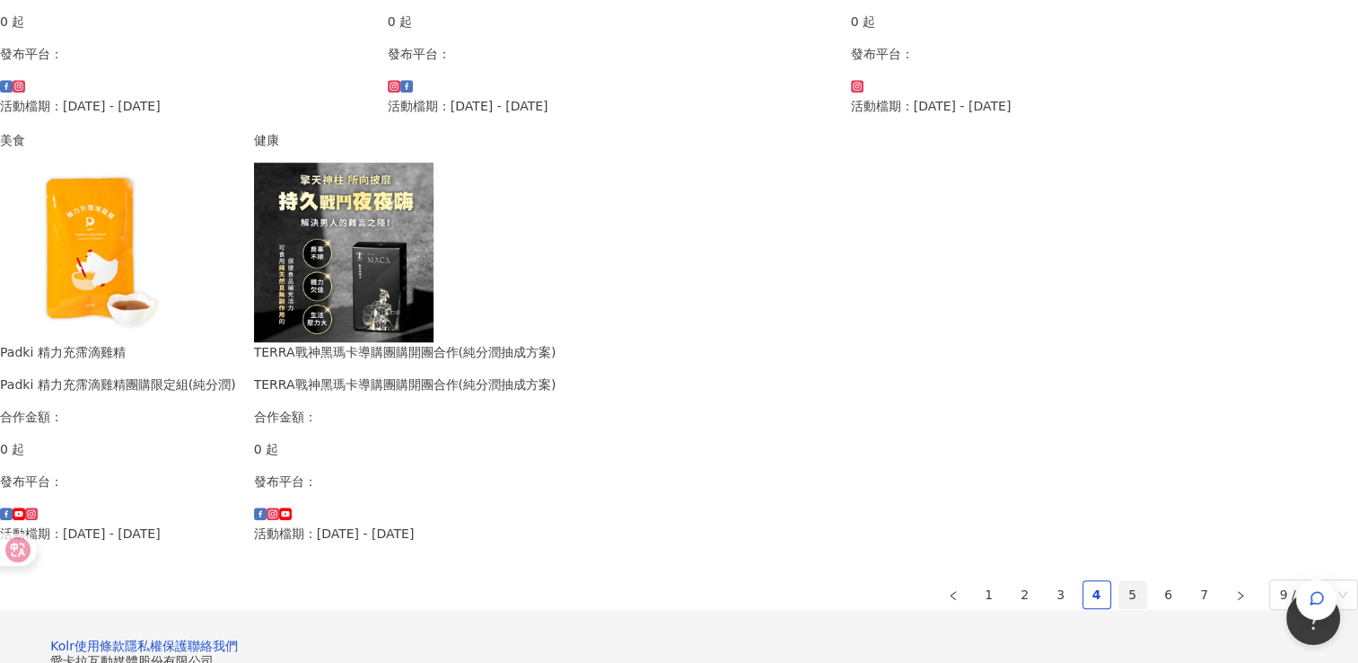
click at [1119, 581] on link "5" at bounding box center [1132, 594] width 27 height 27
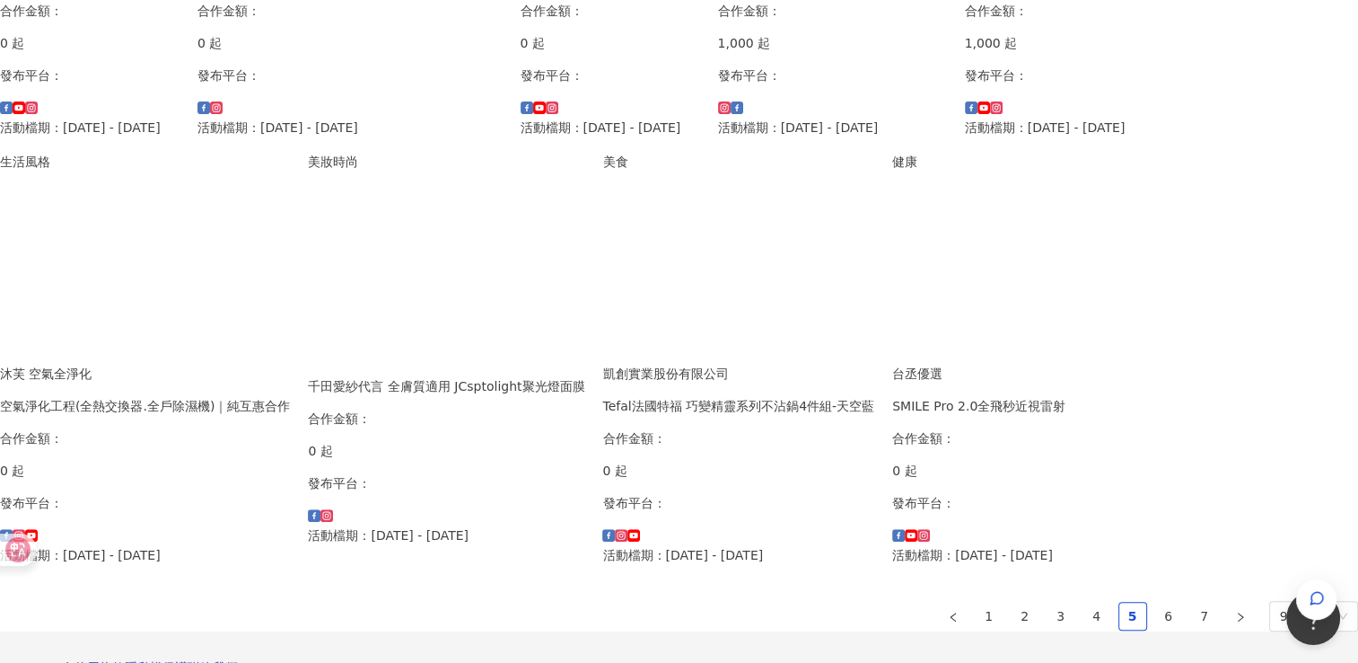
scroll to position [1254, 0]
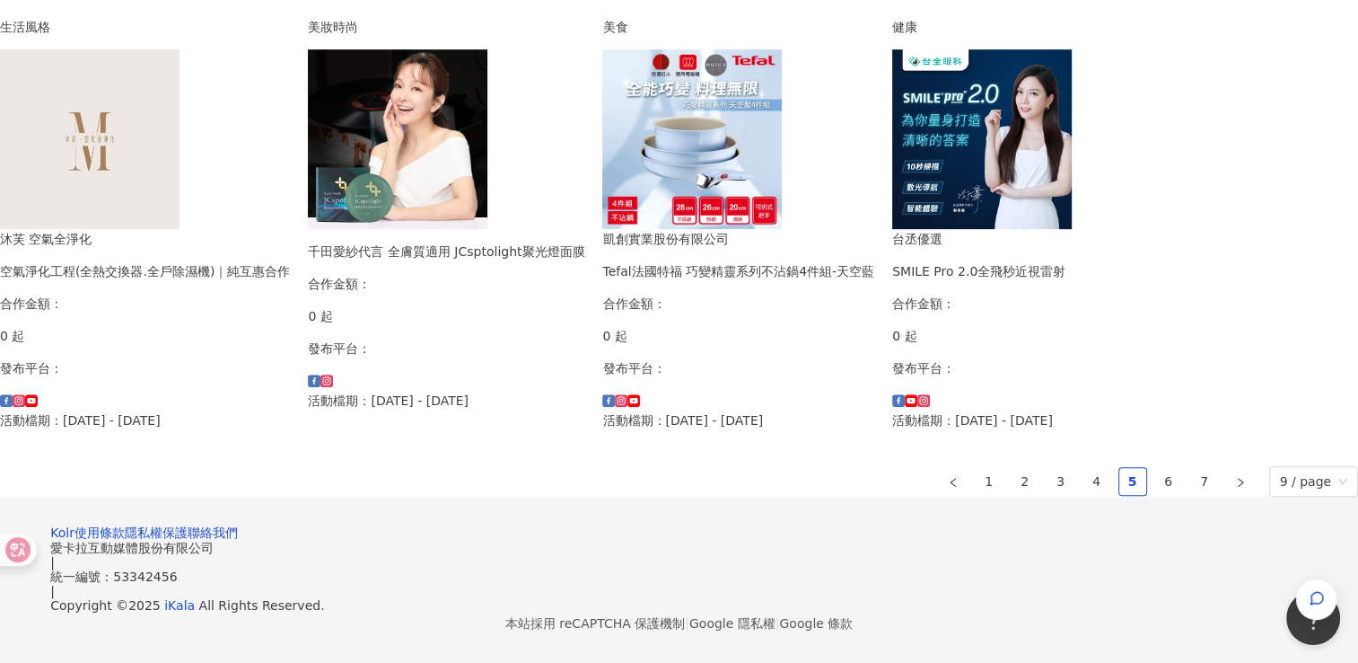
click at [1002, 354] on div "生活風格 安期衛生棉(純分潤) 安期衛生棉(純分潤 合作金額： 0 起 發布平台： 活動檔期：[DATE] - [DATE] 生活風格 Vanish漬無蹤 蝦…" at bounding box center [679, 43] width 1358 height 907
click at [1155, 468] on link "6" at bounding box center [1168, 481] width 27 height 27
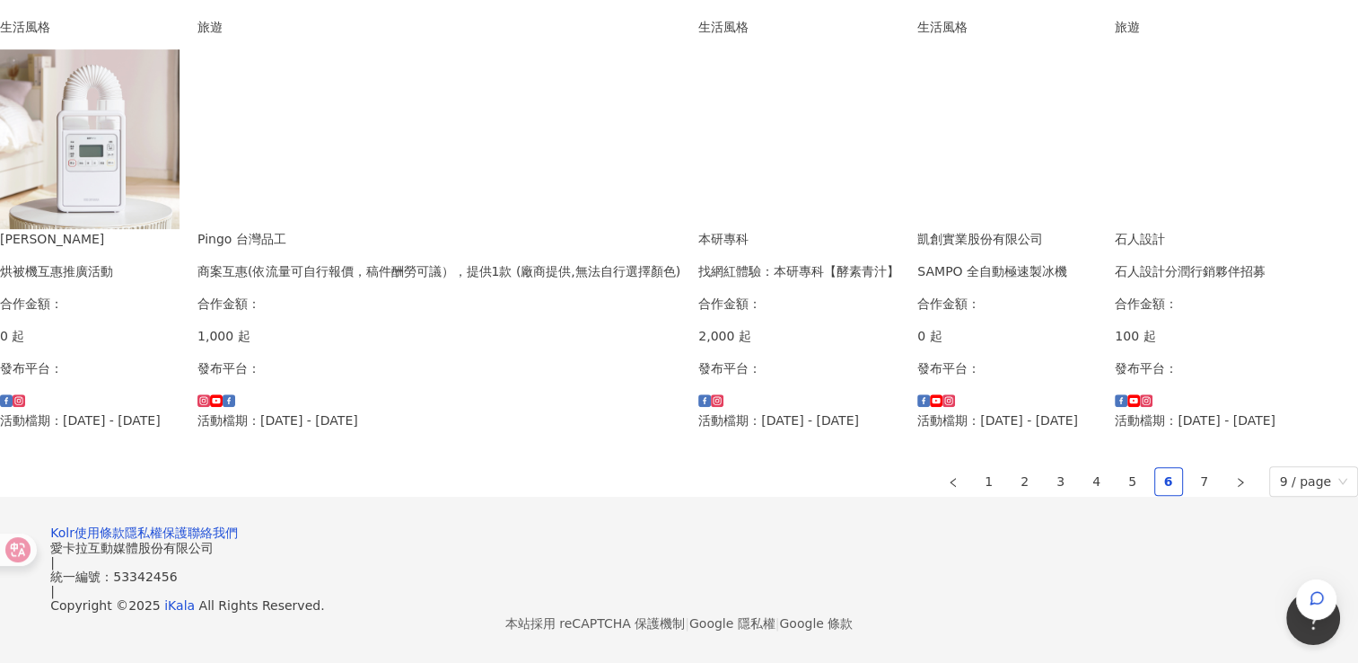
scroll to position [1232, 0]
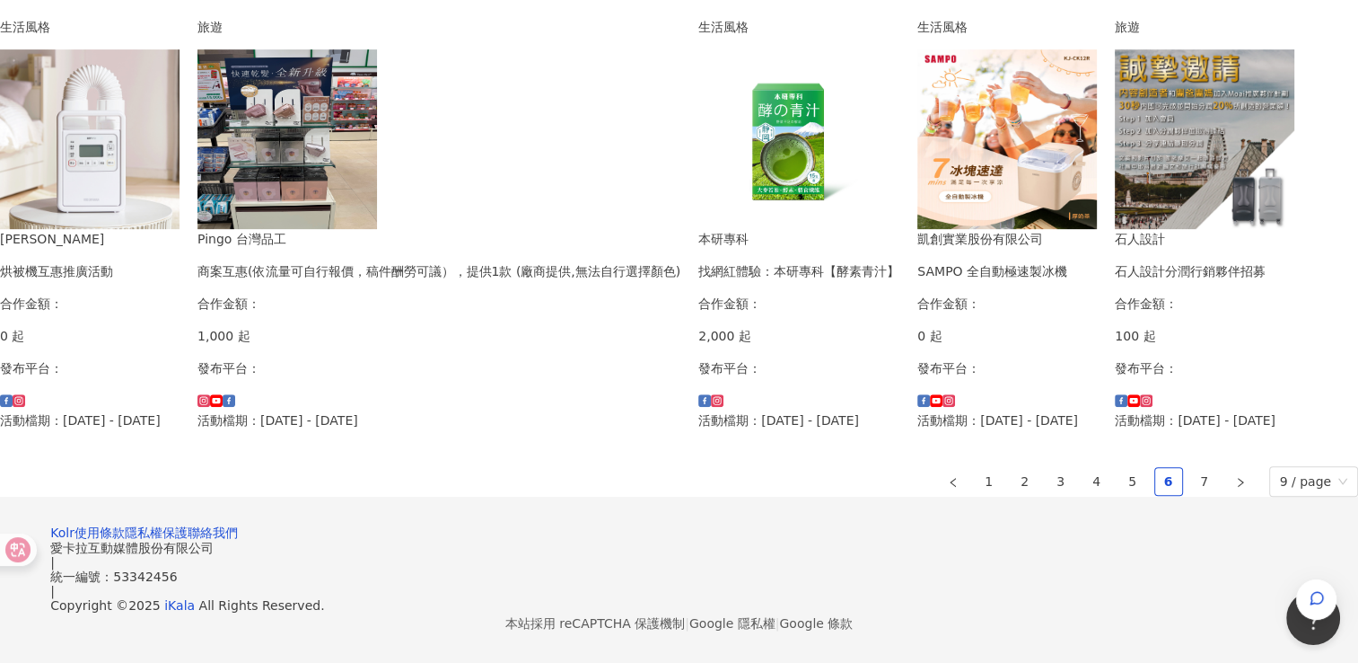
click at [692, 442] on div "美食 三日和菓 《宜蘭頭城必買的宅配甜點》宅配開箱合作案 合作金額： 0 起 發布平台： 活動檔期：[DATE] - [DATE] 旅遊 Klook Kloo…" at bounding box center [679, 43] width 1358 height 907
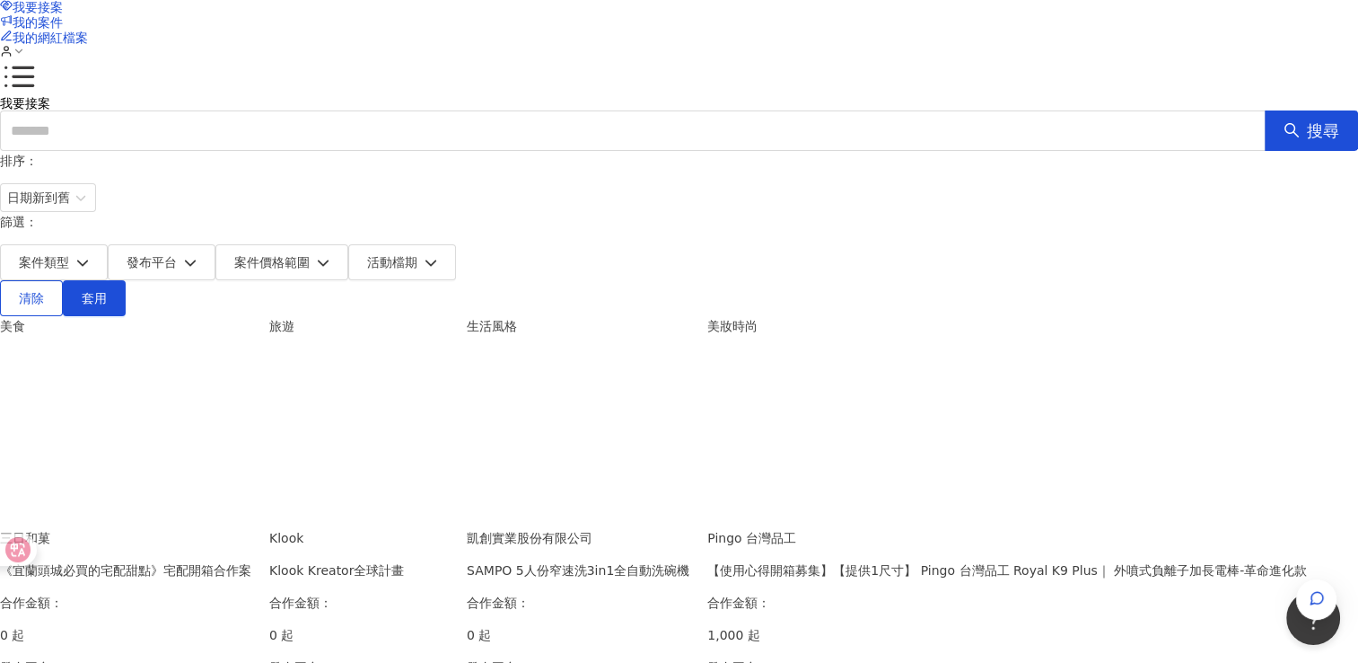
scroll to position [0, 0]
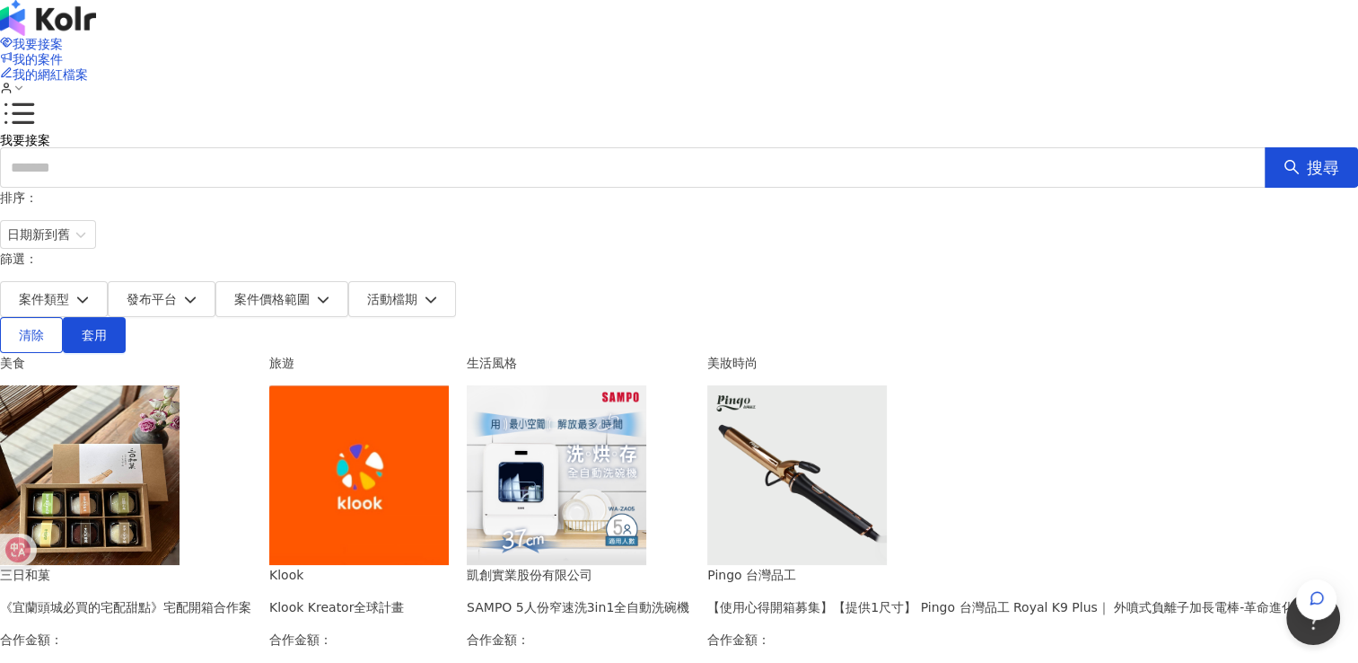
drag, startPoint x: 742, startPoint y: 439, endPoint x: 1186, endPoint y: 400, distance: 446.0
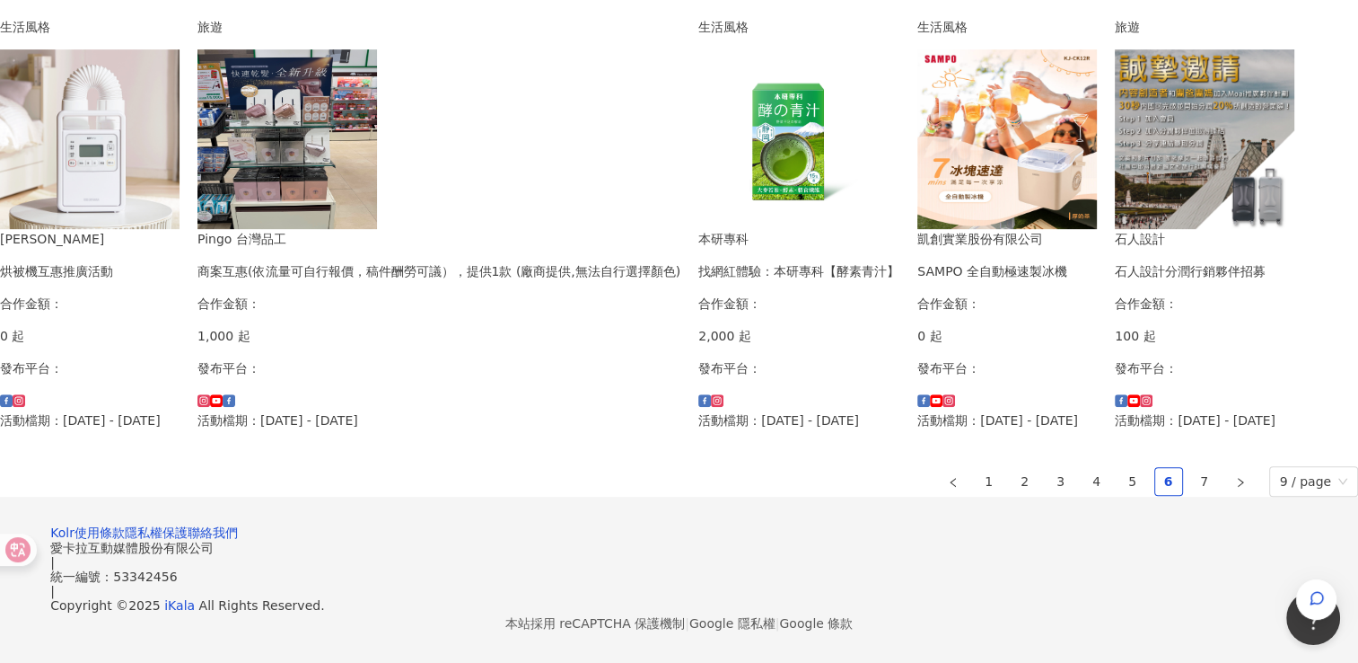
scroll to position [1167, 0]
click at [1191, 468] on link "7" at bounding box center [1204, 481] width 27 height 27
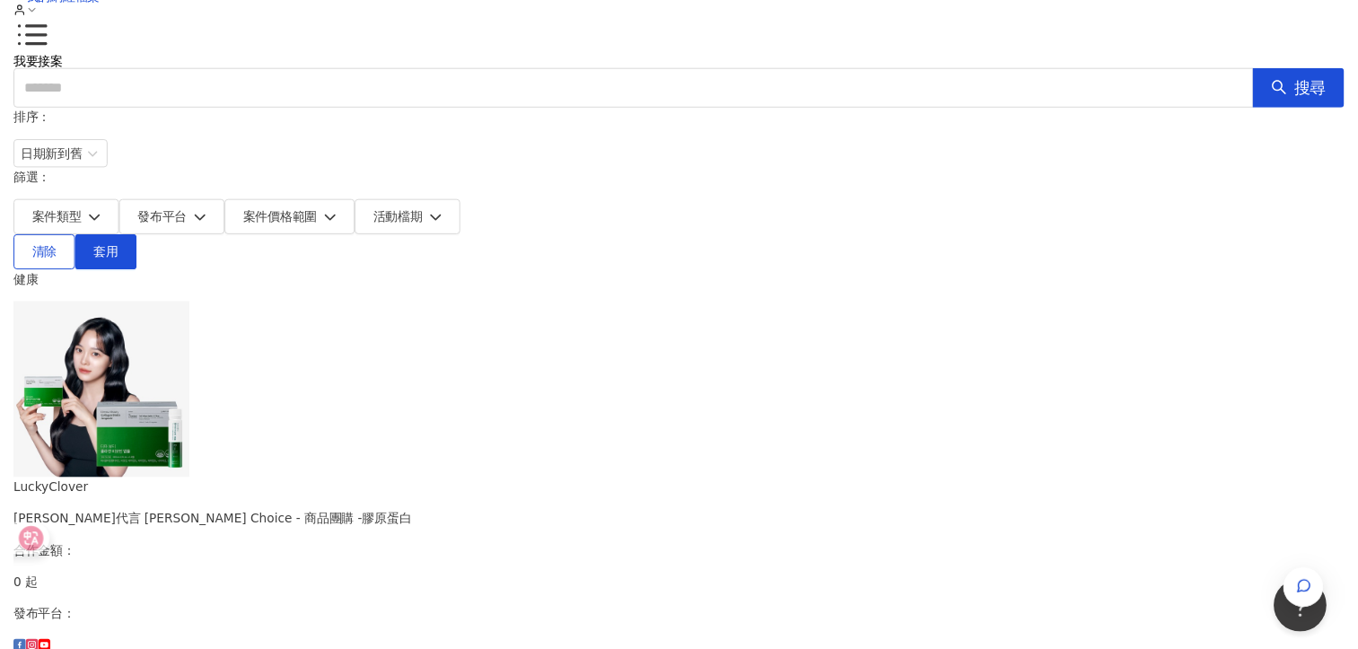
scroll to position [0, 0]
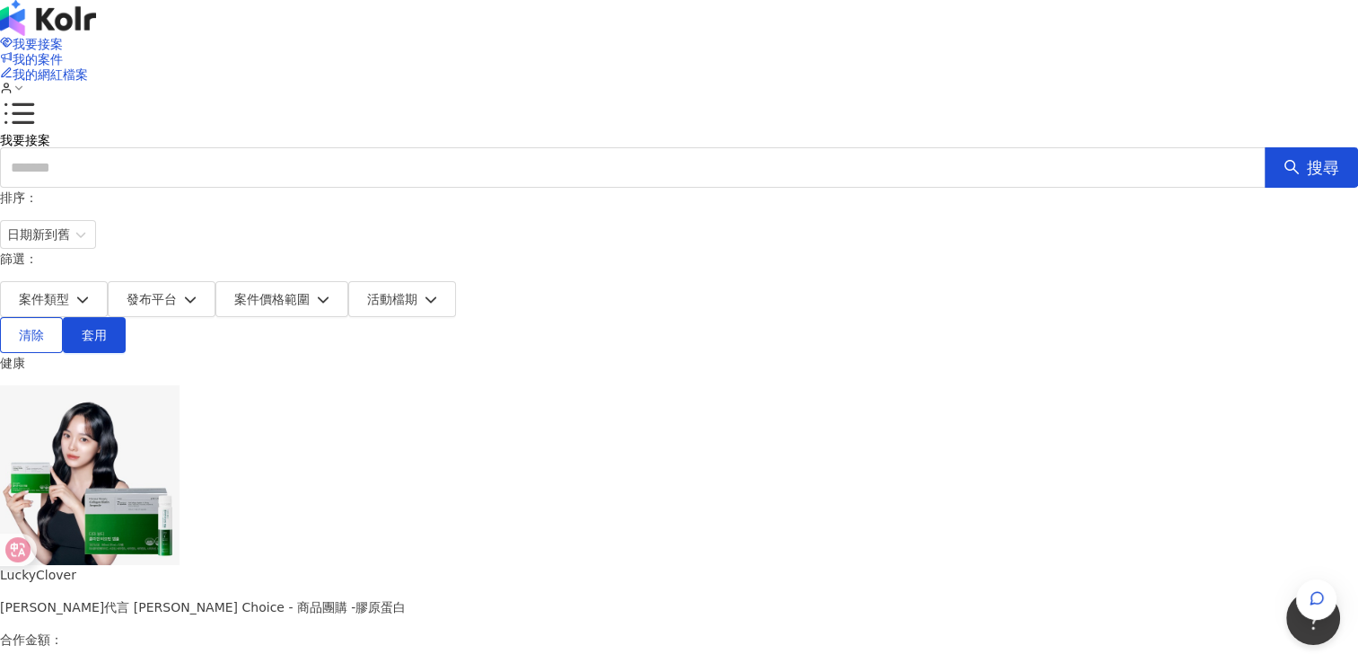
click at [980, 53] on div "我要接案 我的案件 我的網紅檔案" at bounding box center [679, 66] width 1358 height 133
click at [88, 67] on link "我的網紅檔案" at bounding box center [44, 74] width 88 height 14
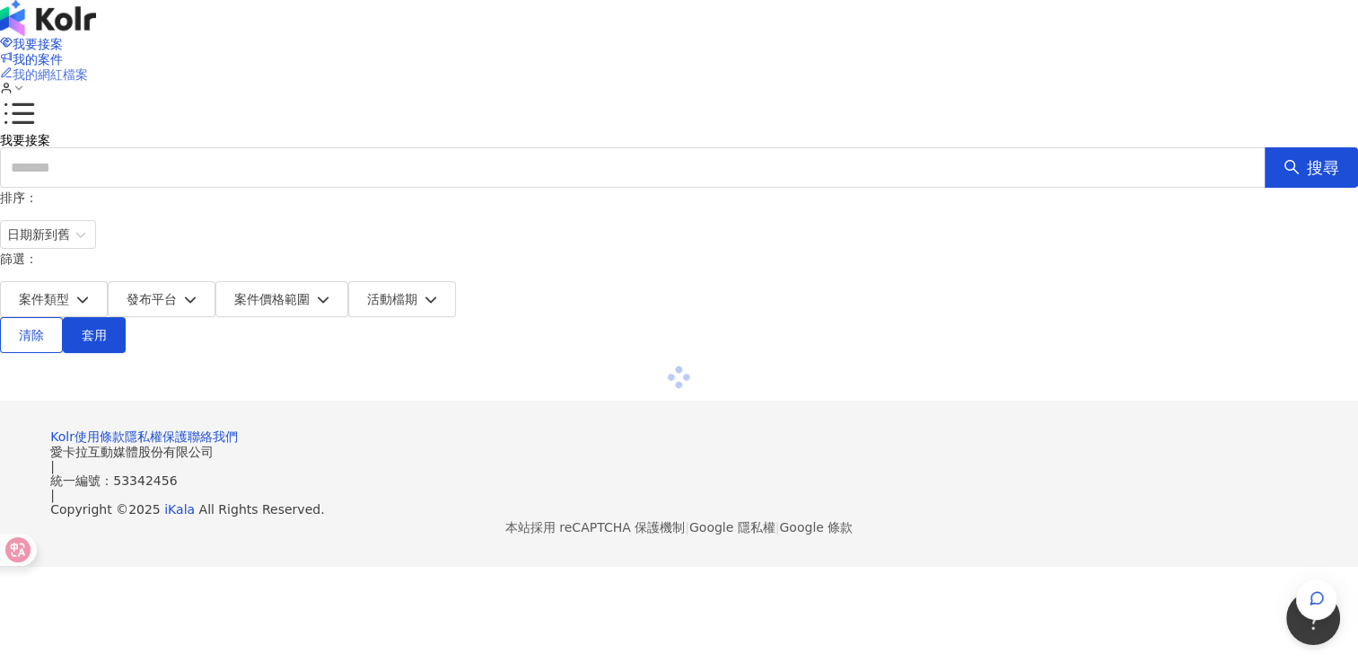
click at [88, 67] on span "我的網紅檔案" at bounding box center [50, 74] width 75 height 14
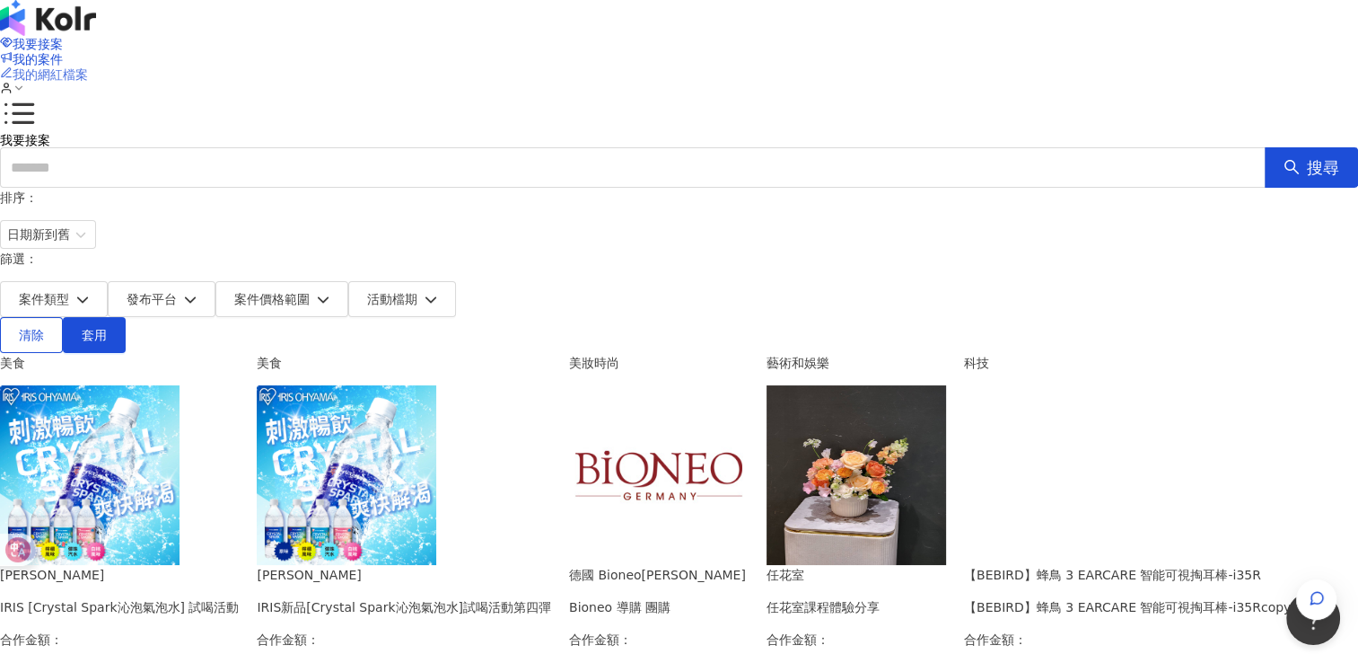
click at [1075, 36] on div "我要接案 我的案件 我的網紅檔案" at bounding box center [679, 66] width 1358 height 61
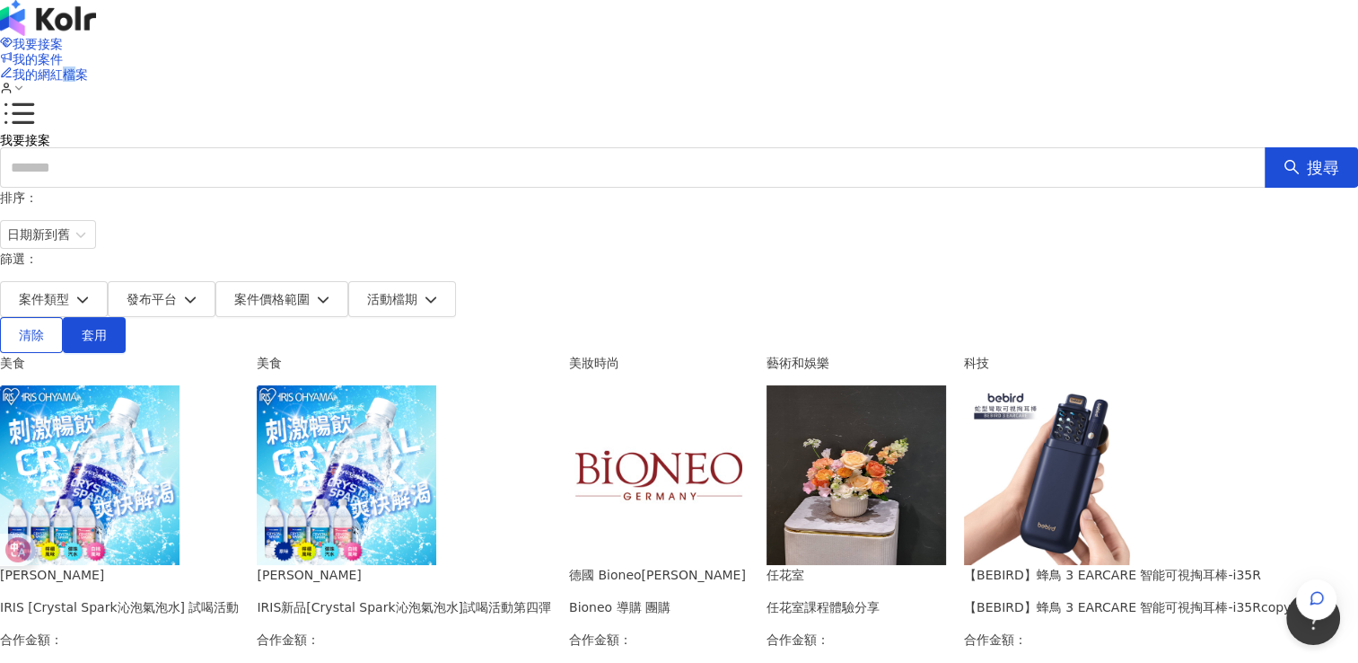
click at [1052, 26] on div "我要接案 我的案件 我的網紅檔案" at bounding box center [679, 66] width 1358 height 133
drag, startPoint x: 1052, startPoint y: 26, endPoint x: 1032, endPoint y: 30, distance: 20.1
click at [88, 67] on span "我的網紅檔案" at bounding box center [50, 74] width 75 height 14
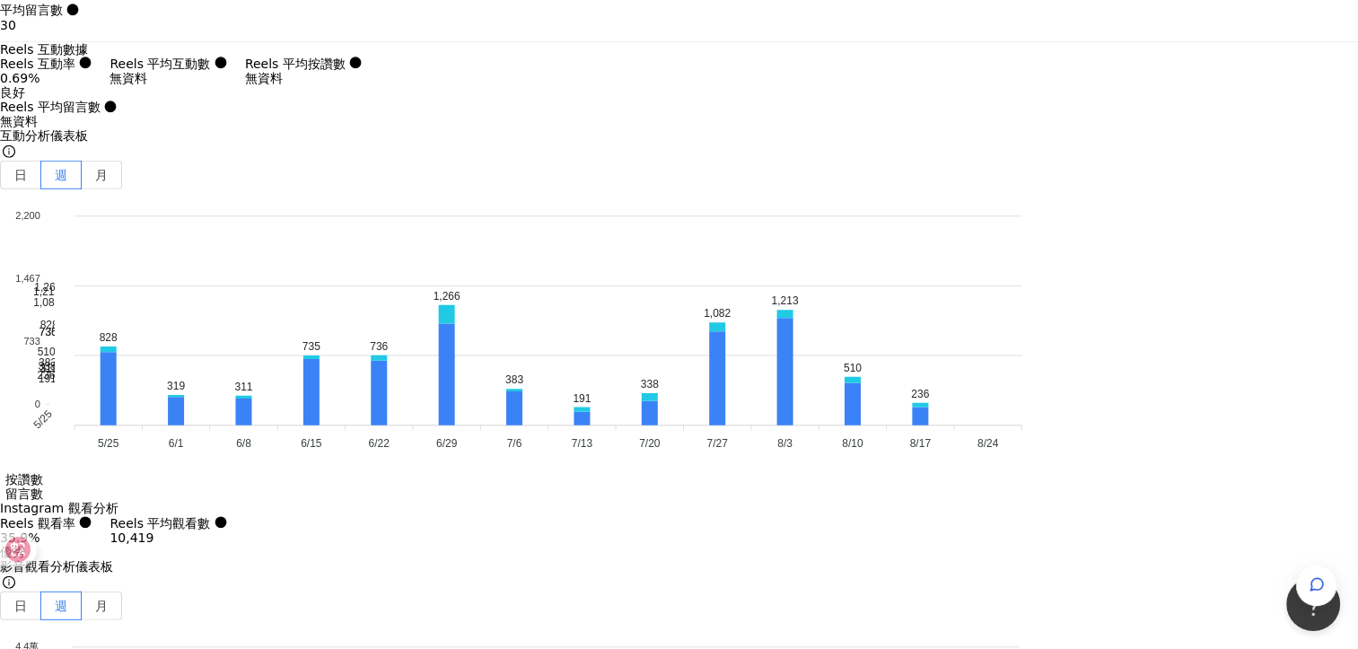
scroll to position [5027, 0]
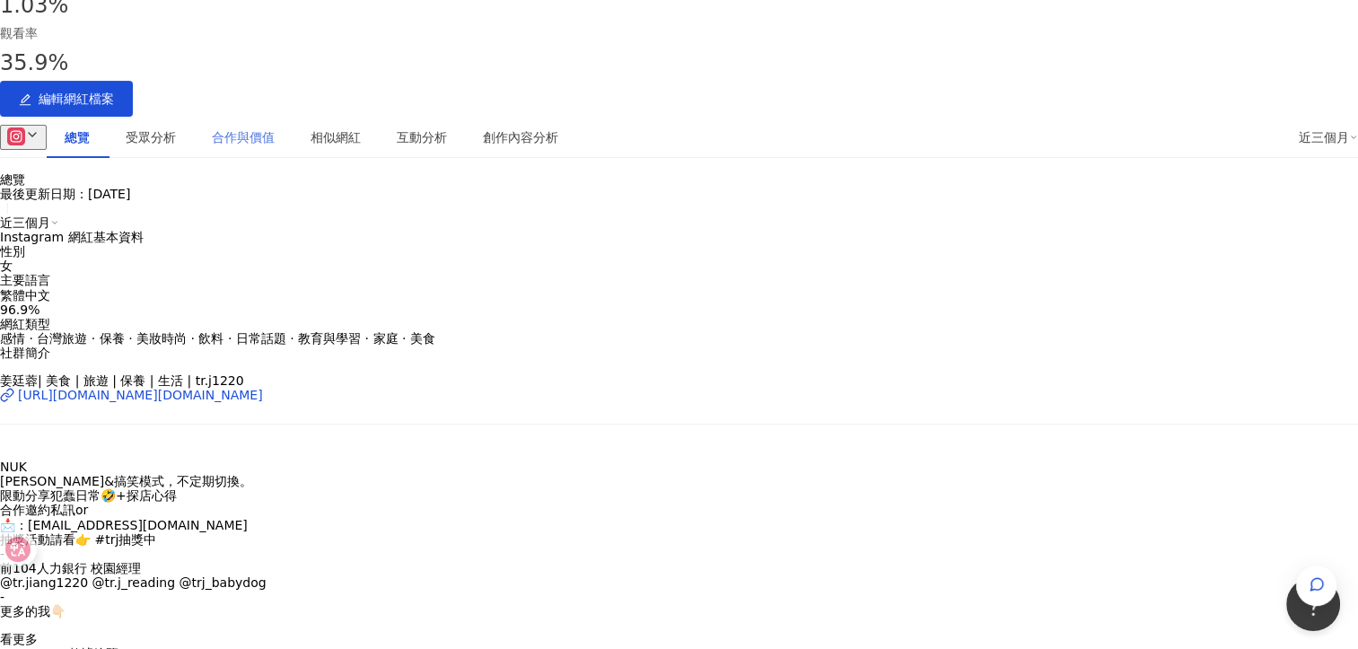
click at [293, 117] on div "合作與價值" at bounding box center [243, 137] width 99 height 41
